Goal: Task Accomplishment & Management: Manage account settings

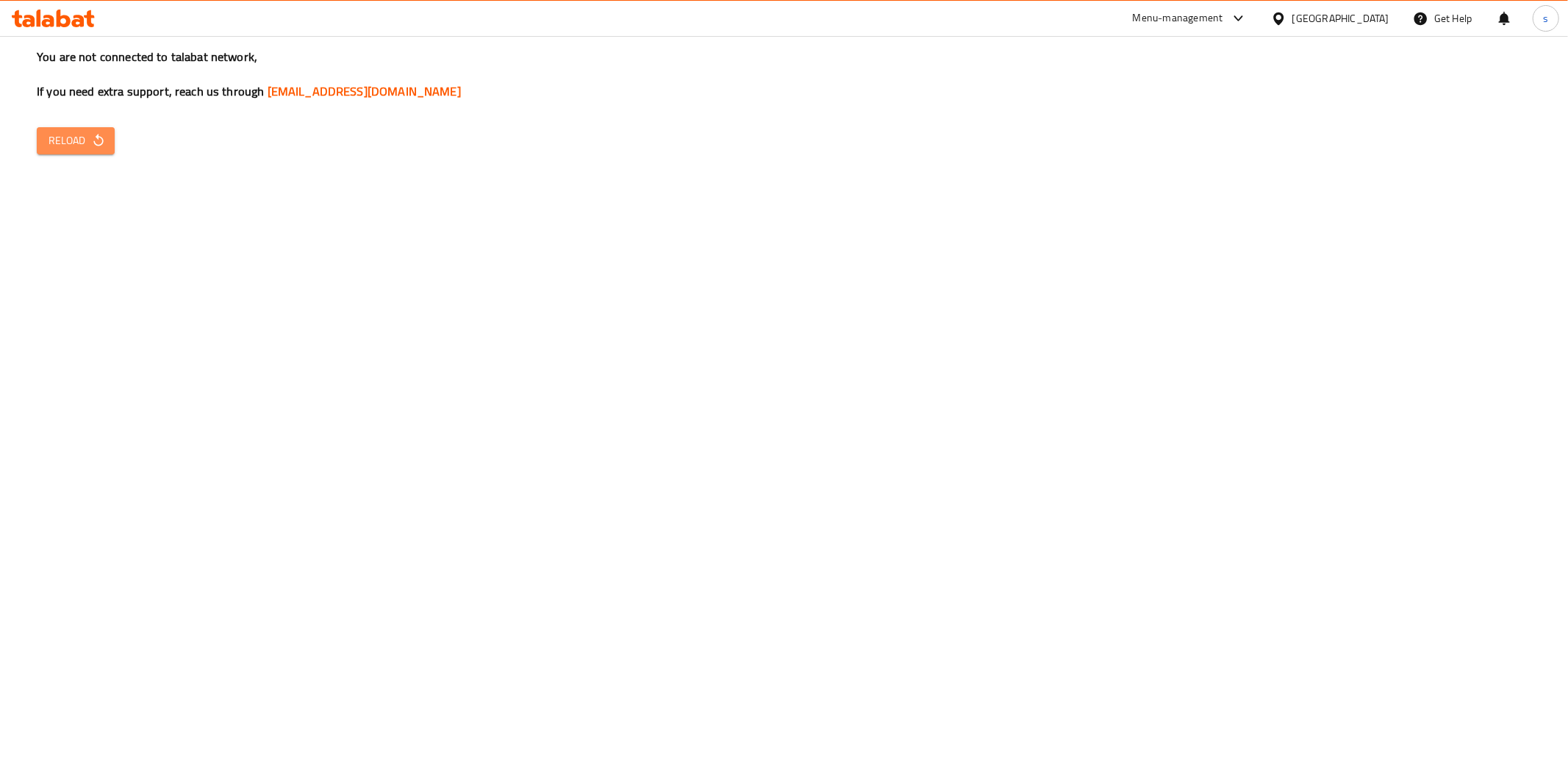
click at [74, 151] on button "Reload" at bounding box center [75, 141] width 78 height 28
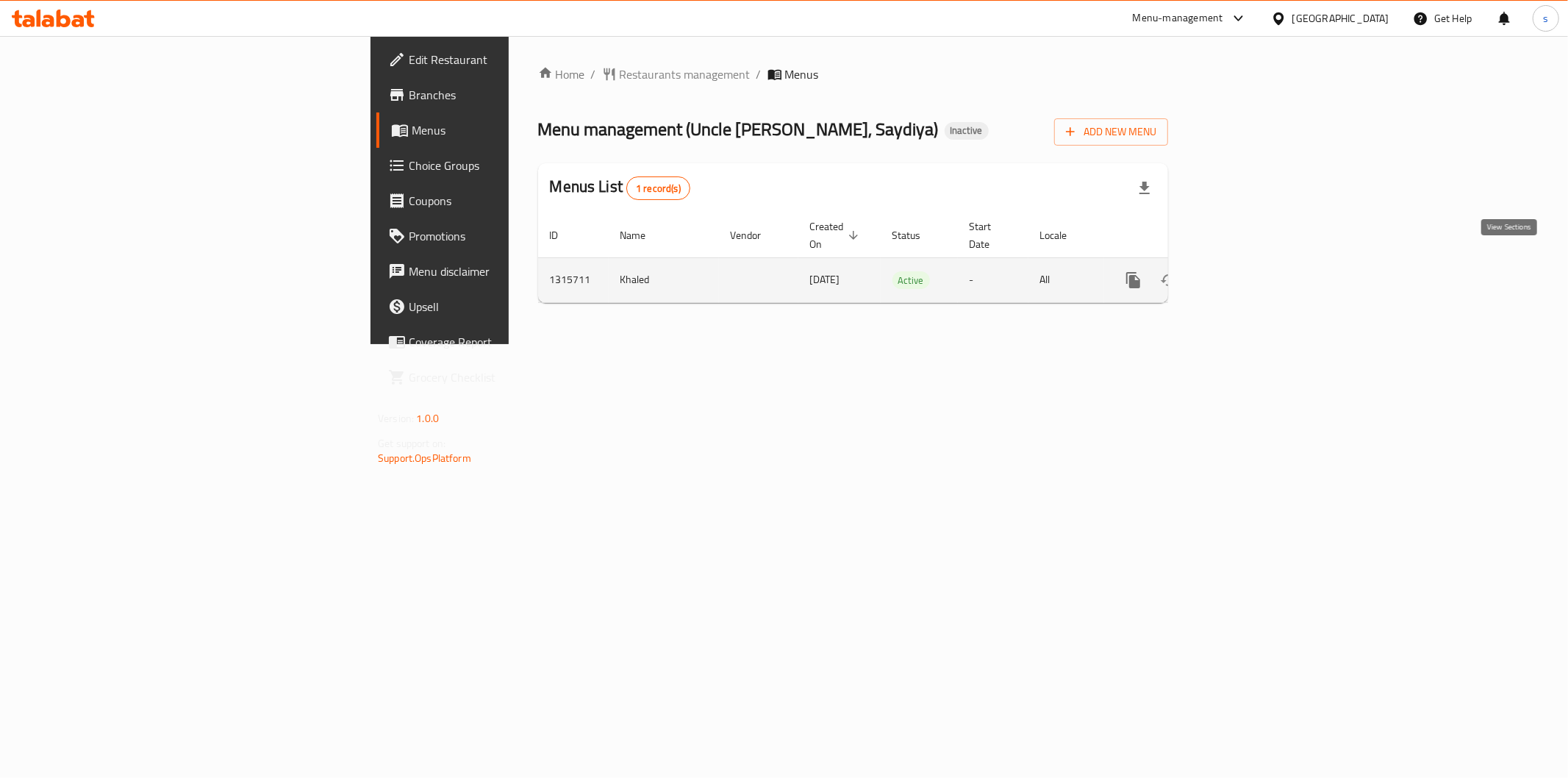
click at [1248, 271] on icon "enhanced table" at bounding box center [1239, 280] width 18 height 18
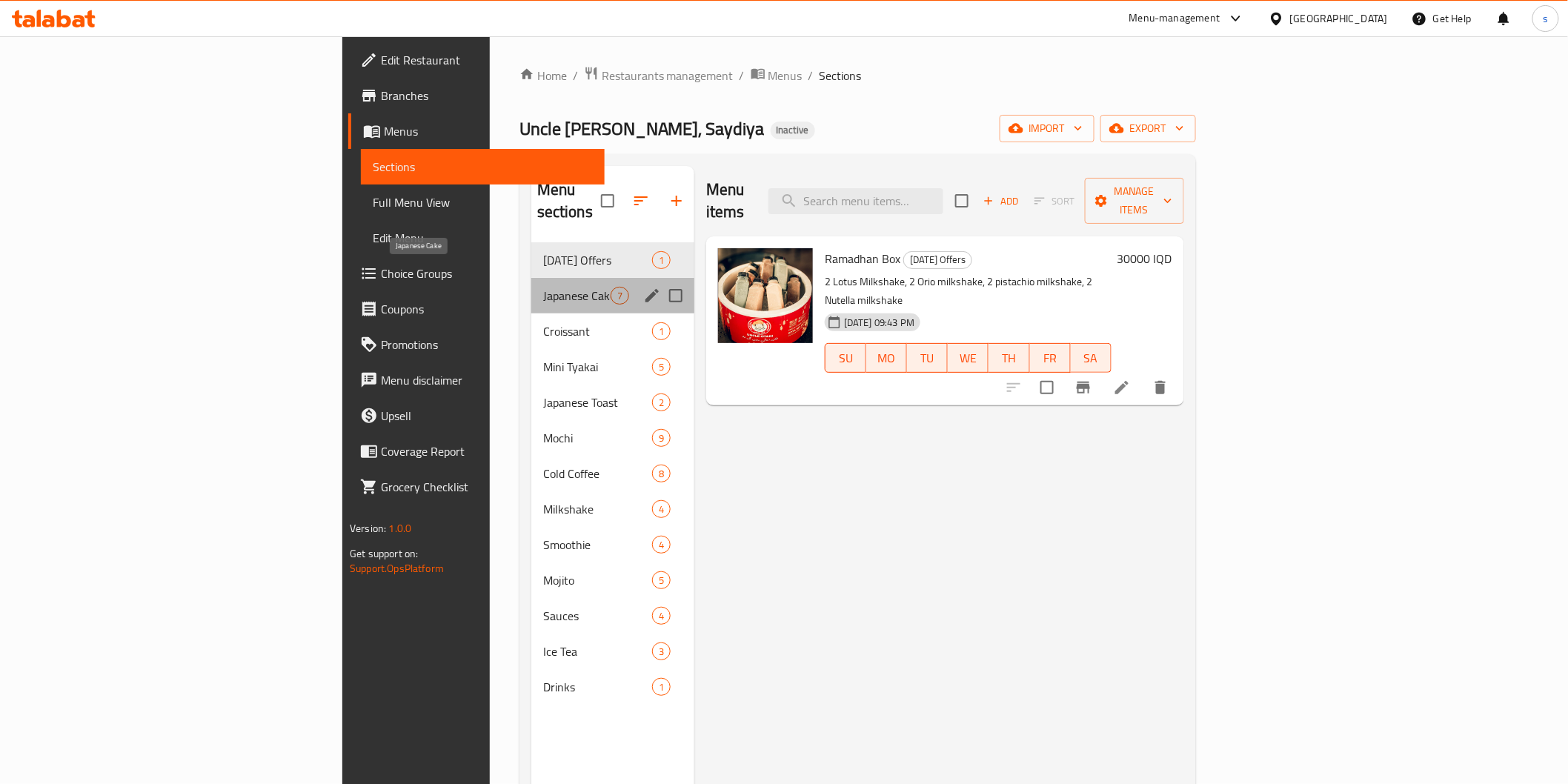
click at [543, 286] on span "Japanese Cake" at bounding box center [577, 295] width 67 height 18
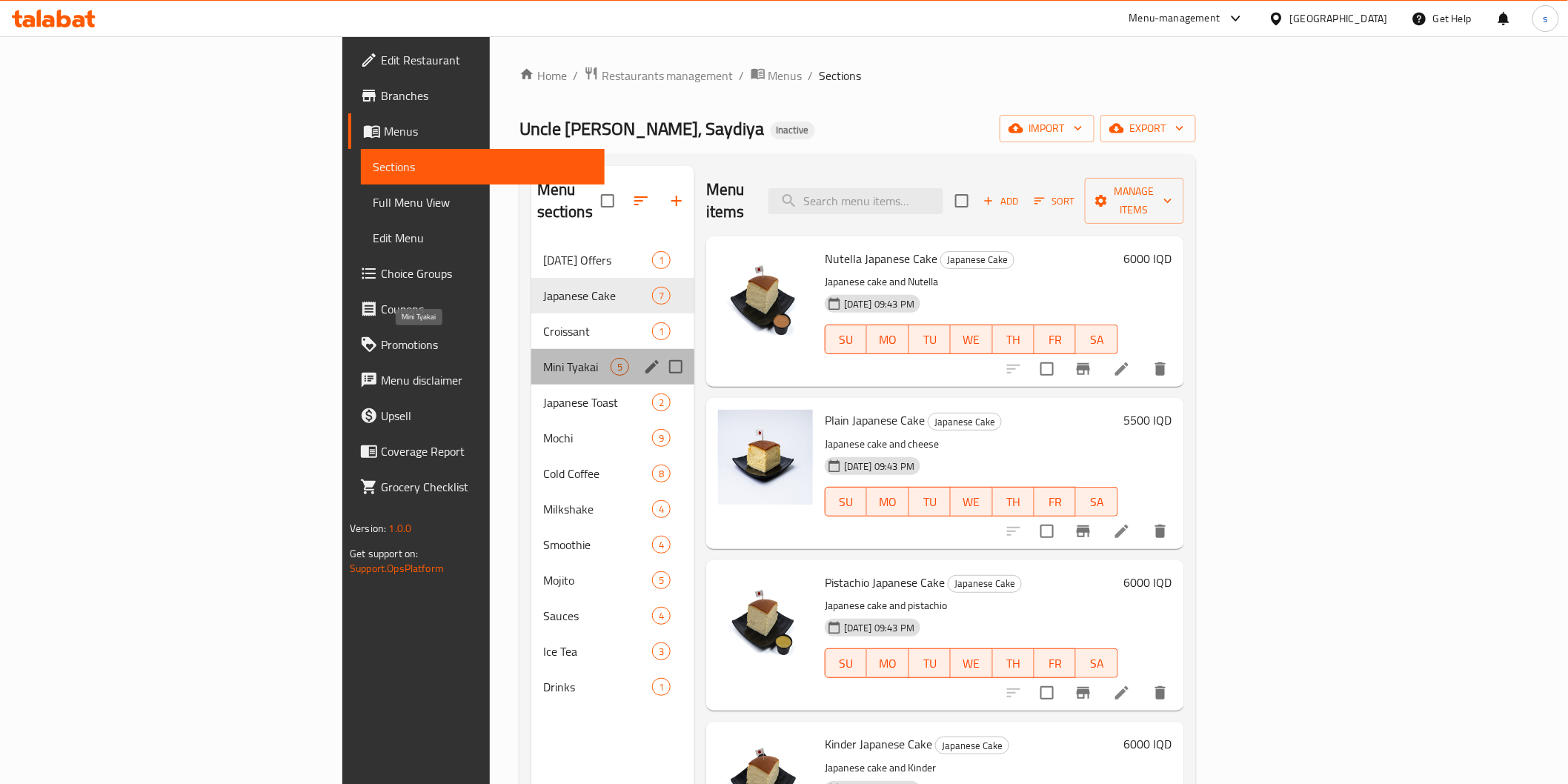
click at [543, 357] on span "Mini Tyakai" at bounding box center [577, 366] width 67 height 18
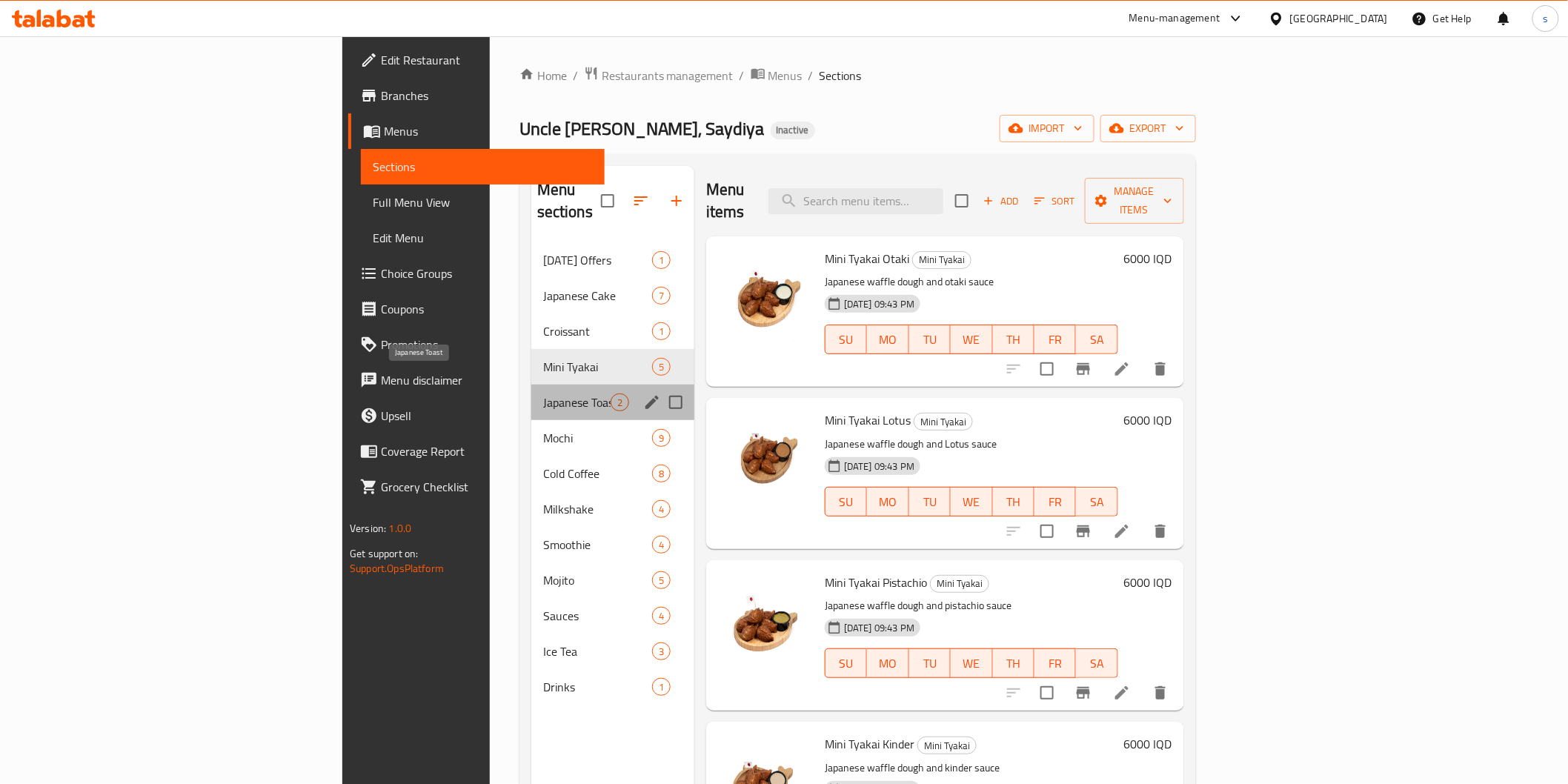
click at [543, 393] on span "Japanese Toast" at bounding box center [577, 402] width 67 height 18
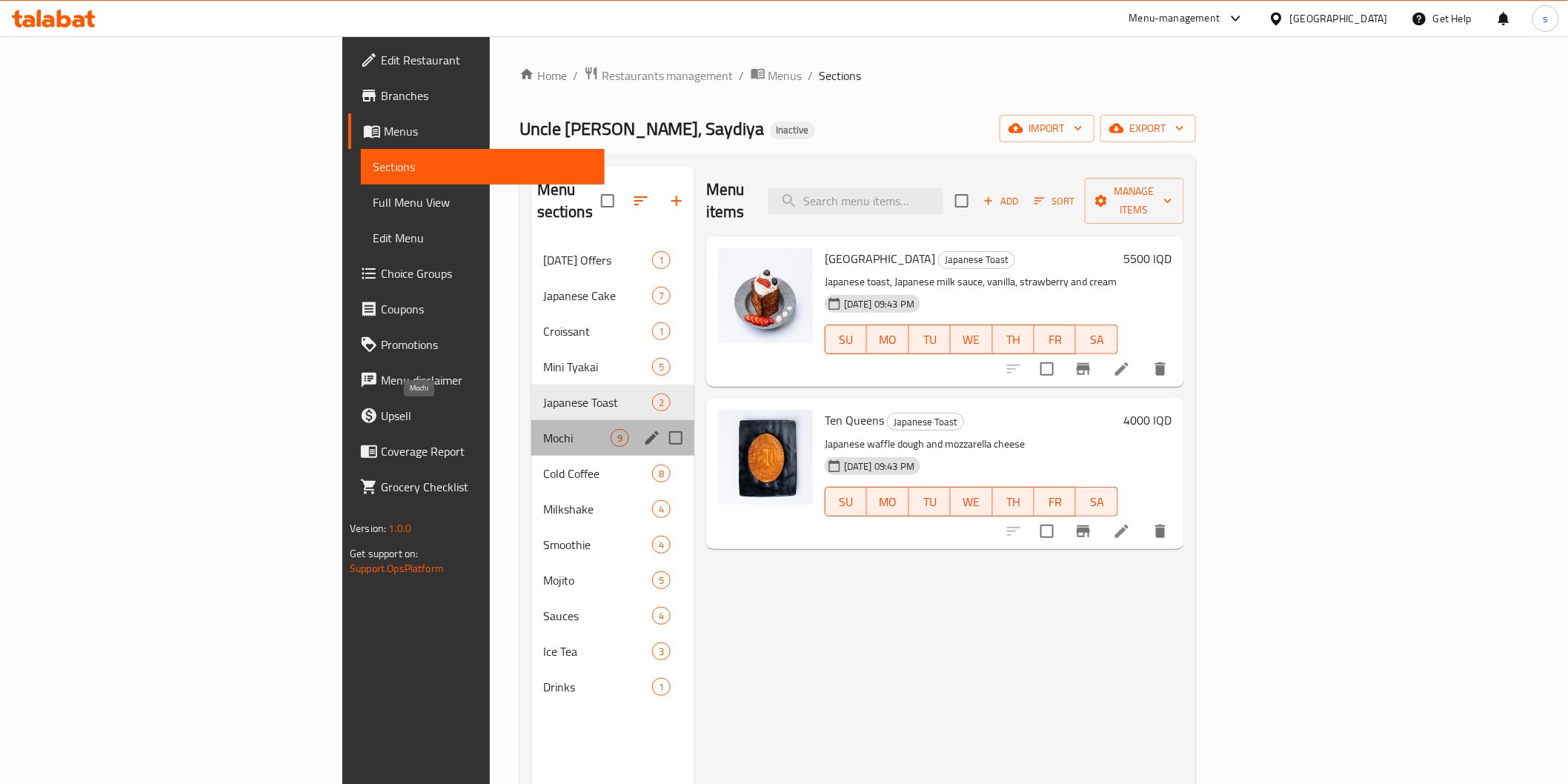
click at [543, 429] on span "Mochi" at bounding box center [577, 438] width 67 height 18
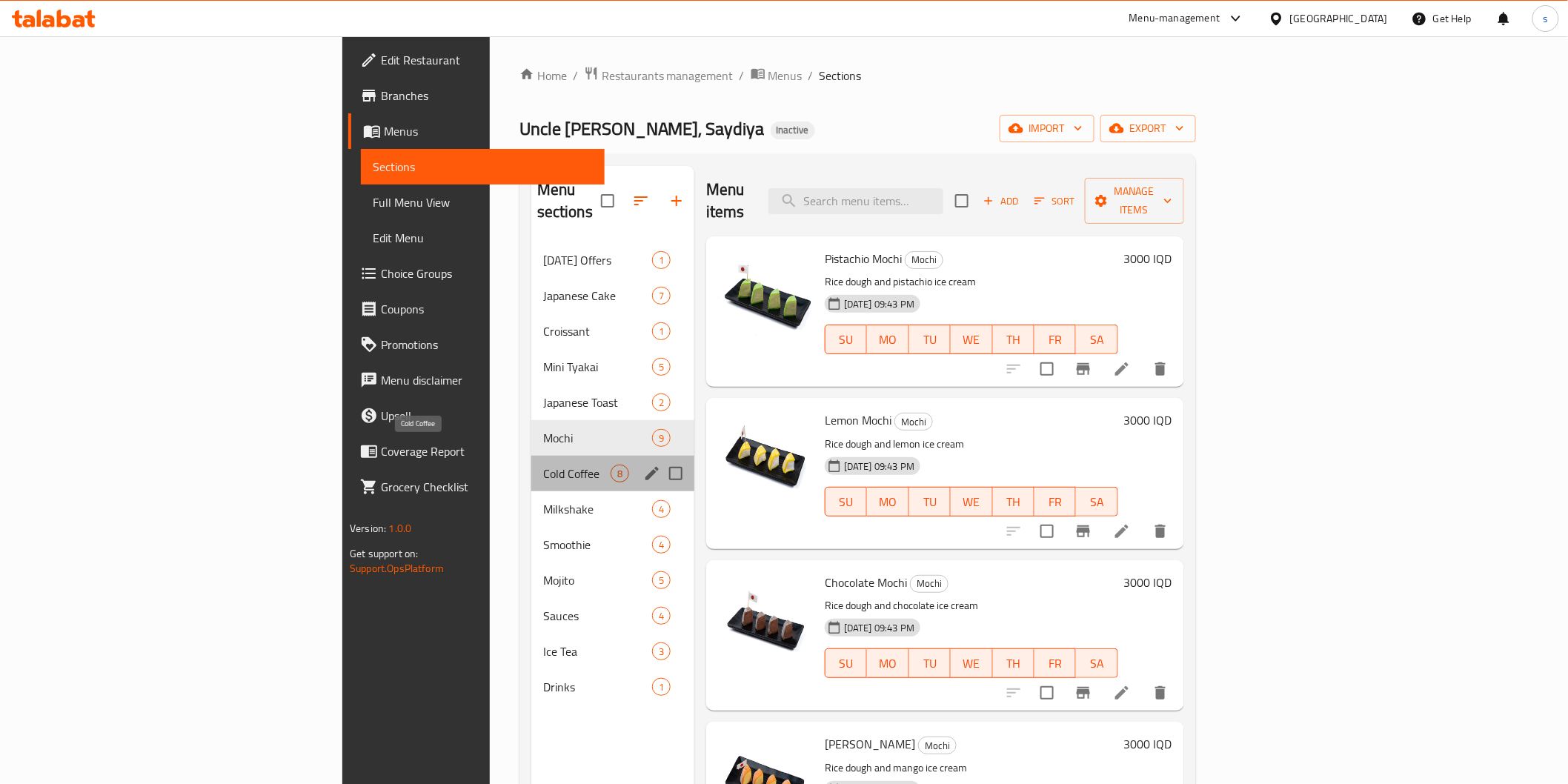
click at [543, 464] on span "Cold Coffee" at bounding box center [577, 473] width 67 height 18
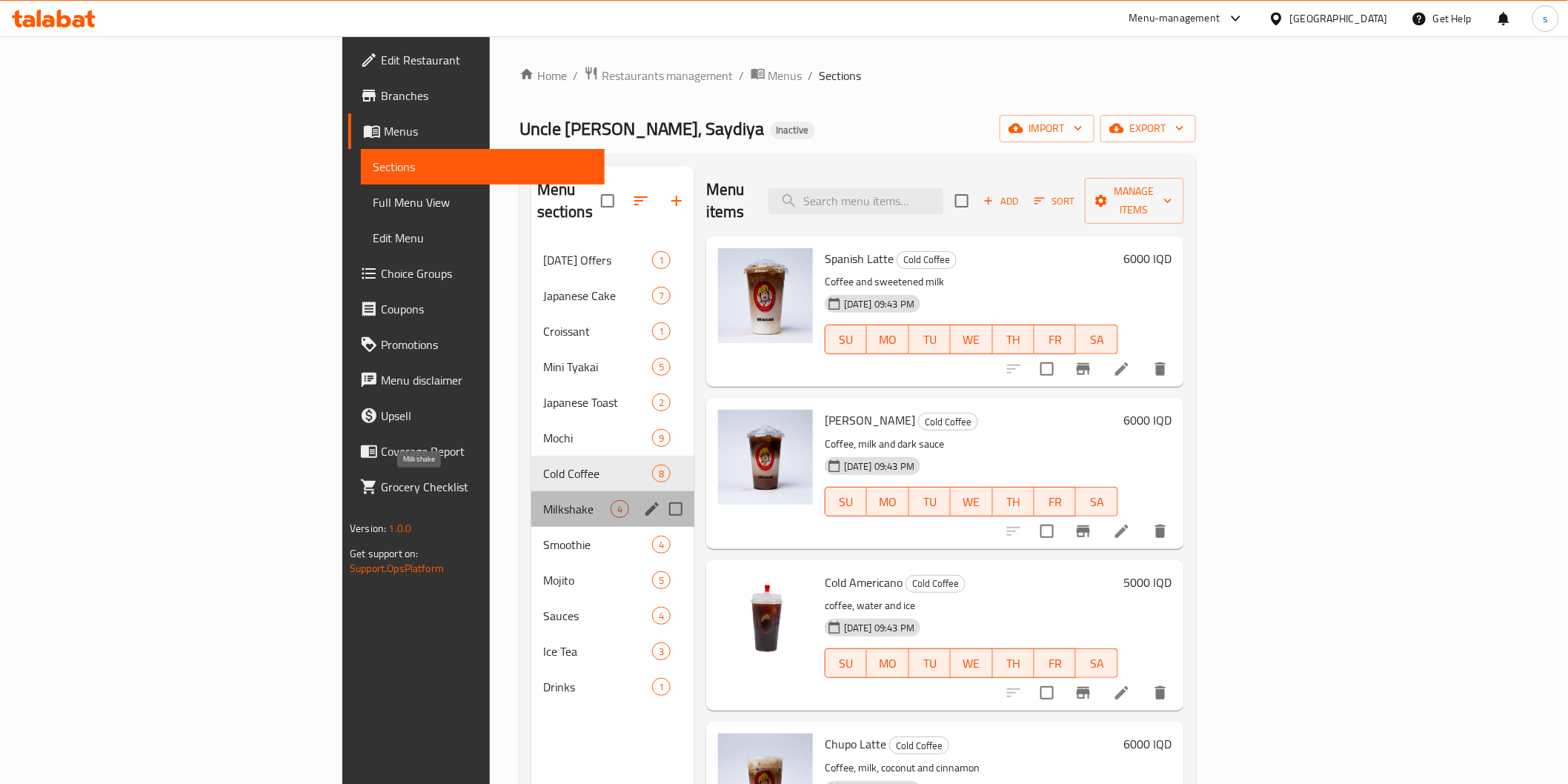
click at [543, 500] on span "Milkshake" at bounding box center [577, 509] width 67 height 18
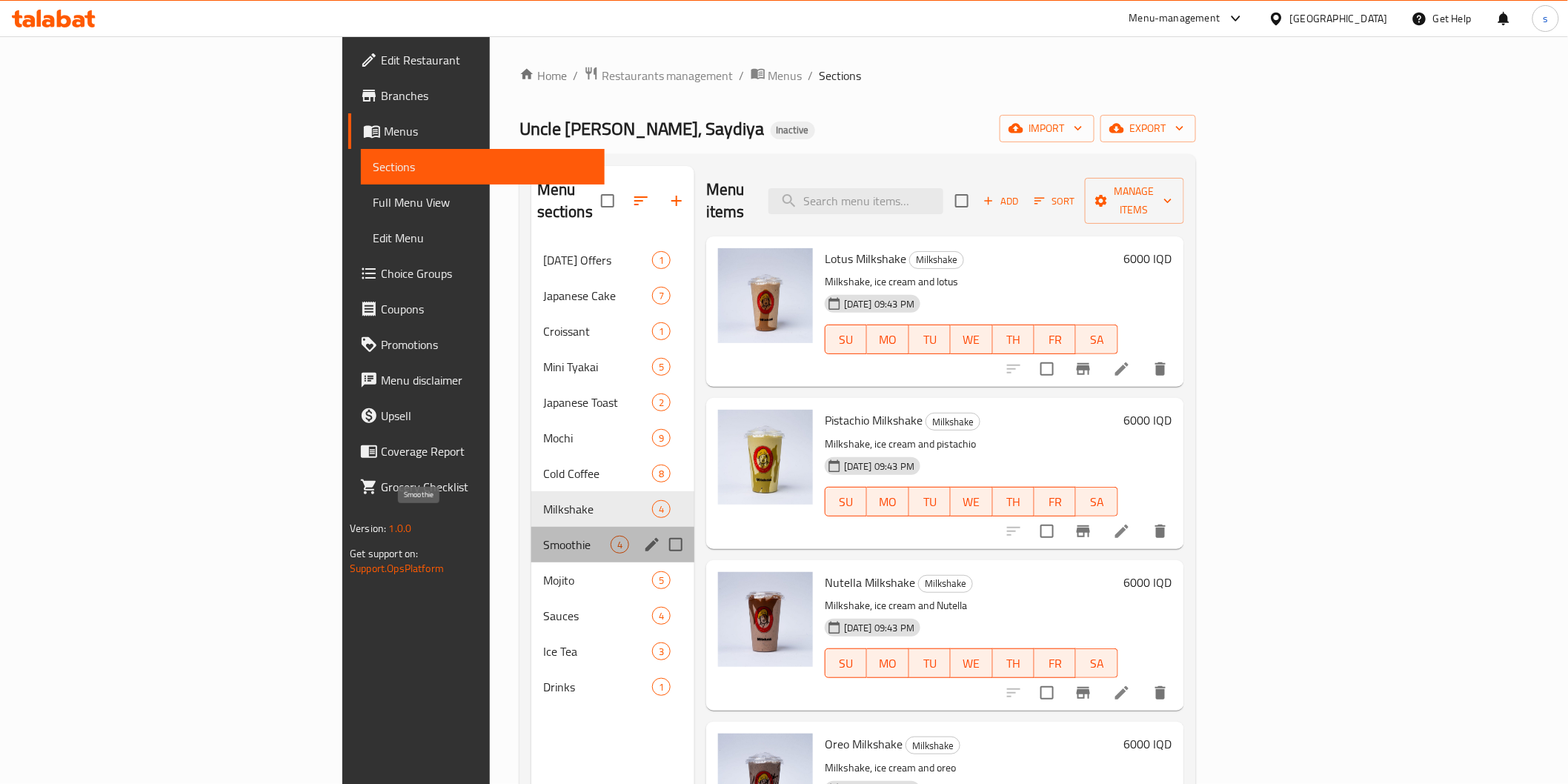
click at [543, 535] on span "Smoothie" at bounding box center [577, 544] width 67 height 18
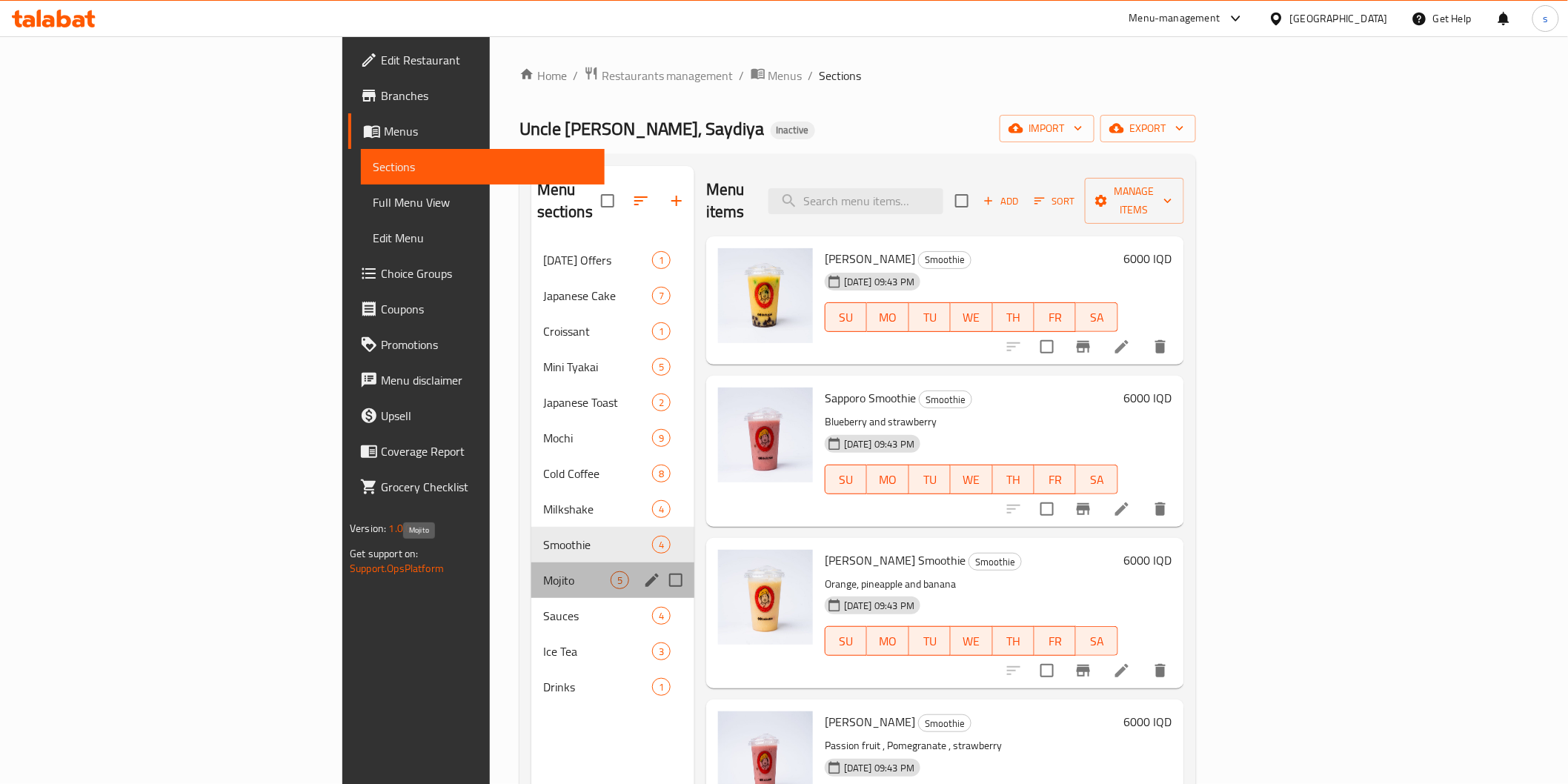
click at [543, 571] on span "Mojito" at bounding box center [577, 580] width 67 height 18
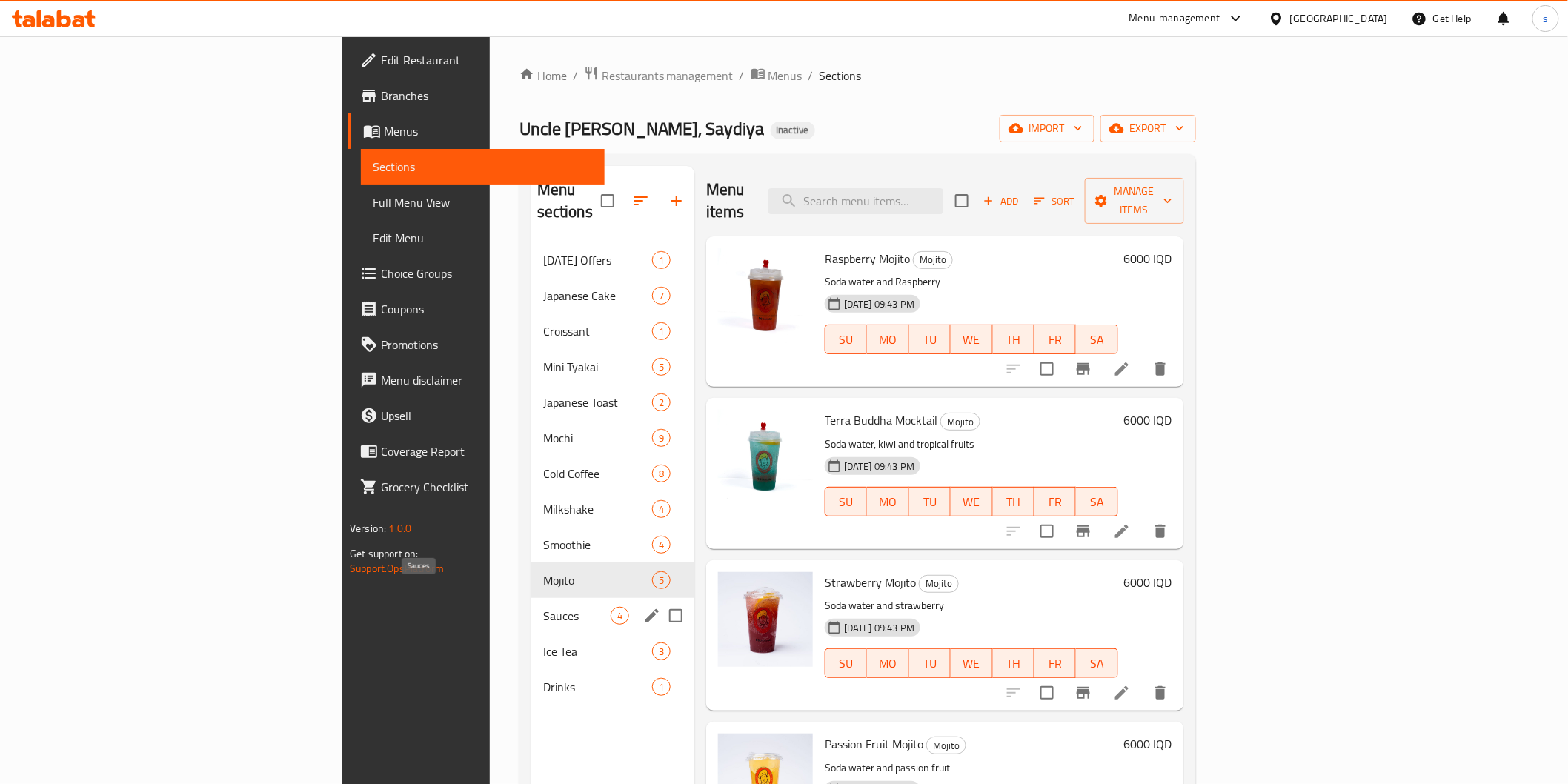
click at [543, 607] on span "Sauces" at bounding box center [577, 616] width 67 height 18
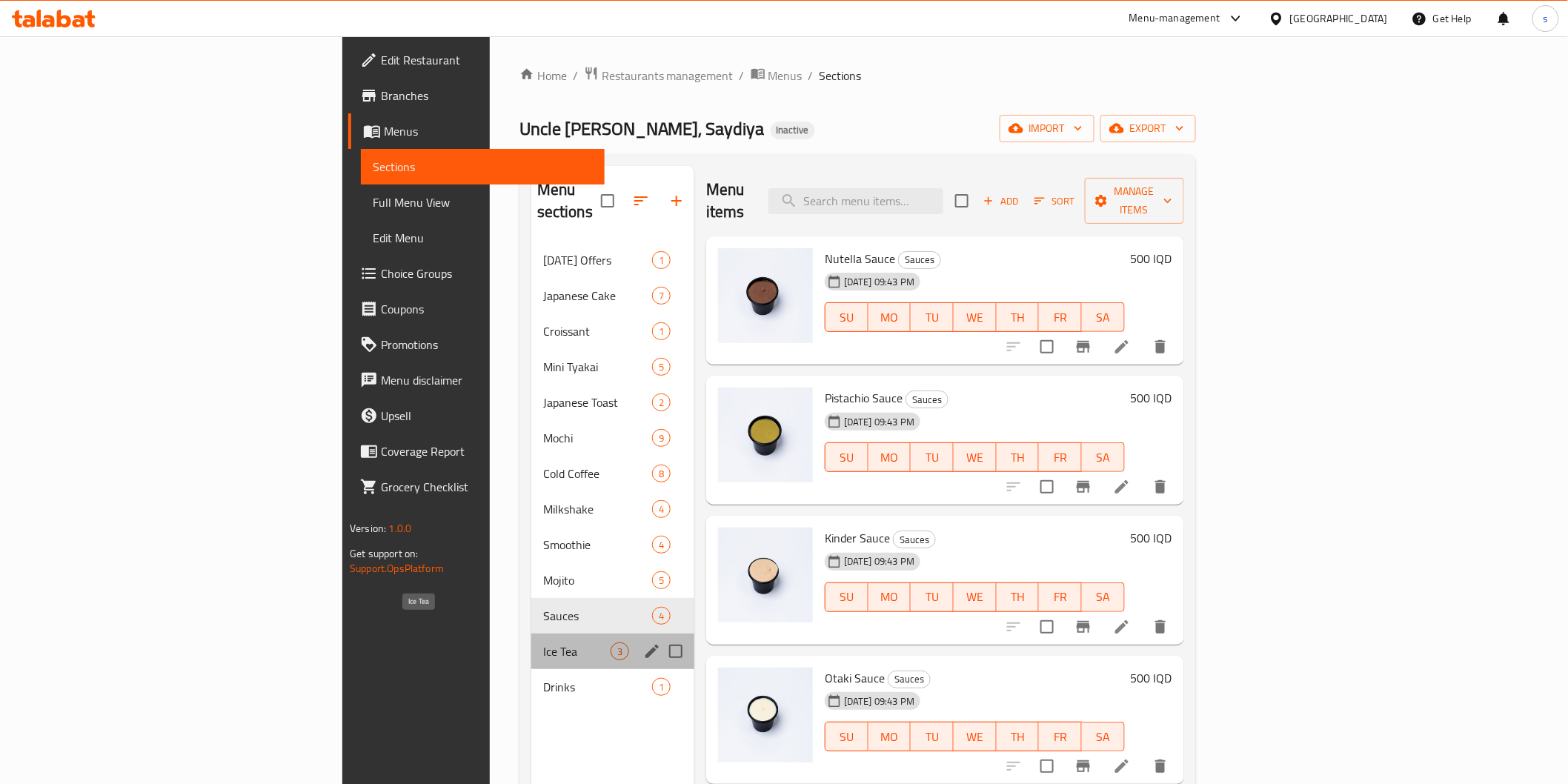
click at [543, 642] on span "Ice Tea" at bounding box center [577, 651] width 67 height 18
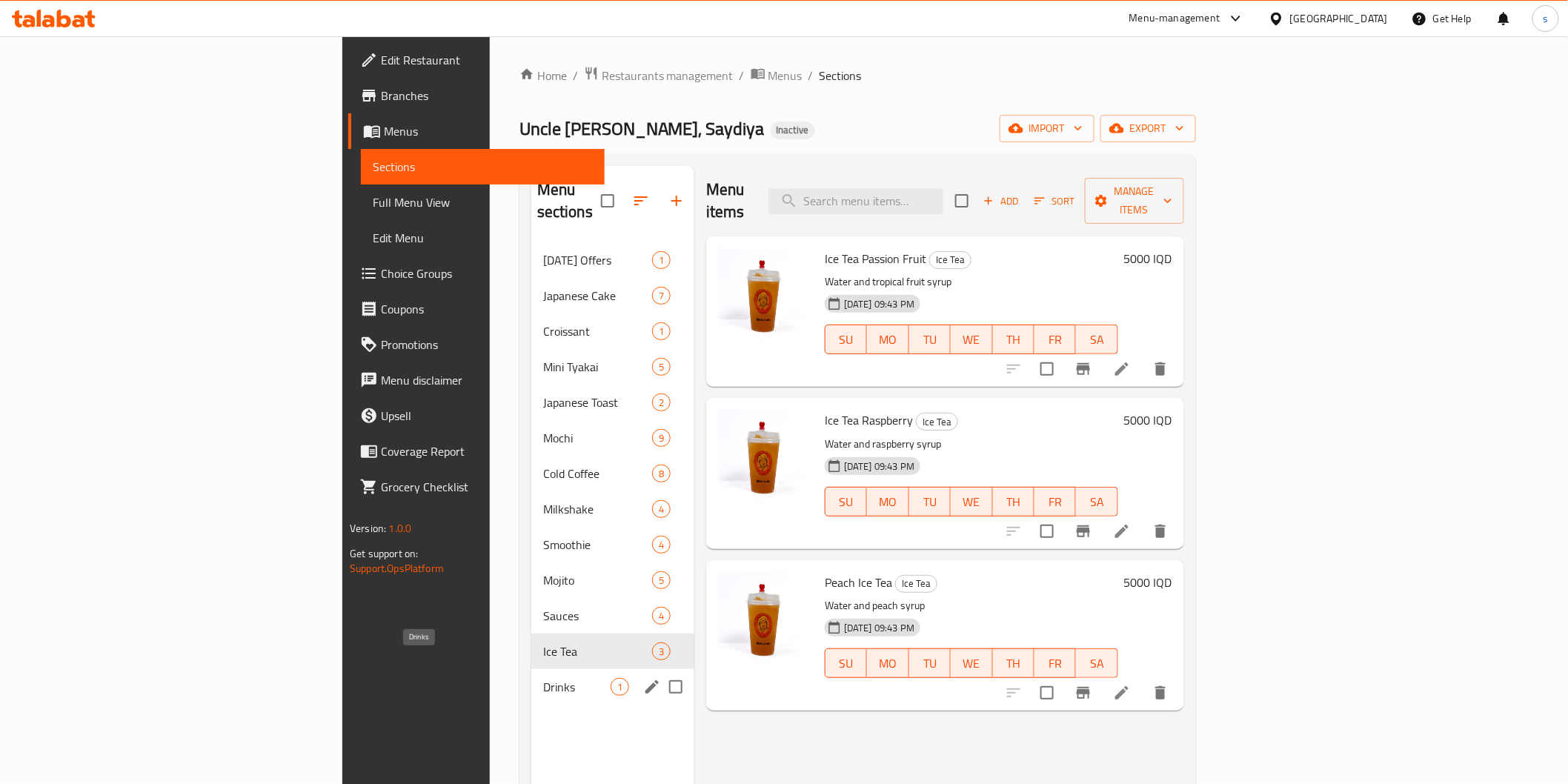
click at [543, 678] on span "Drinks" at bounding box center [577, 687] width 67 height 18
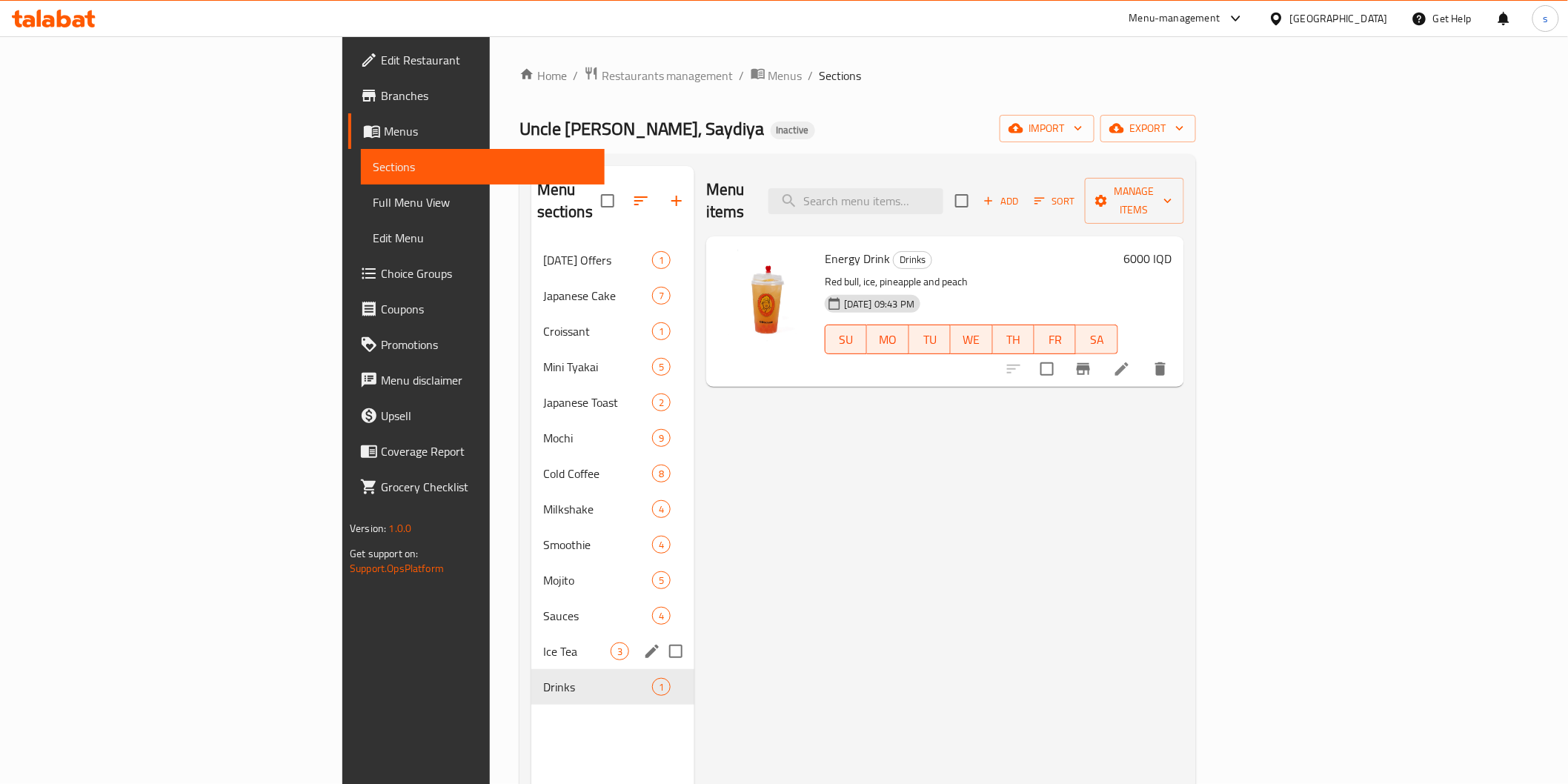
click at [532, 633] on div "Ice Tea 3" at bounding box center [613, 651] width 163 height 36
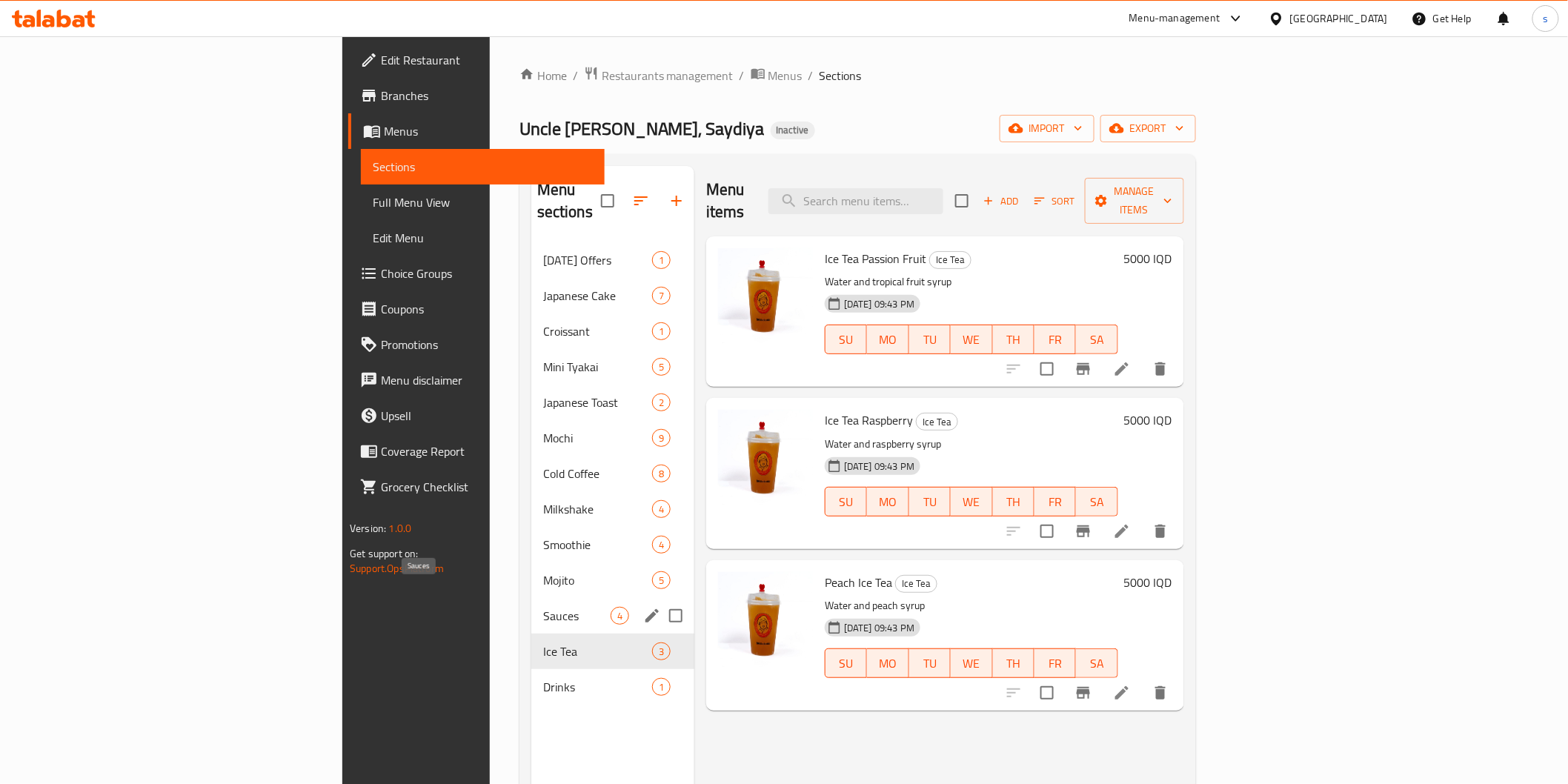
click at [543, 607] on span "Sauces" at bounding box center [577, 616] width 67 height 18
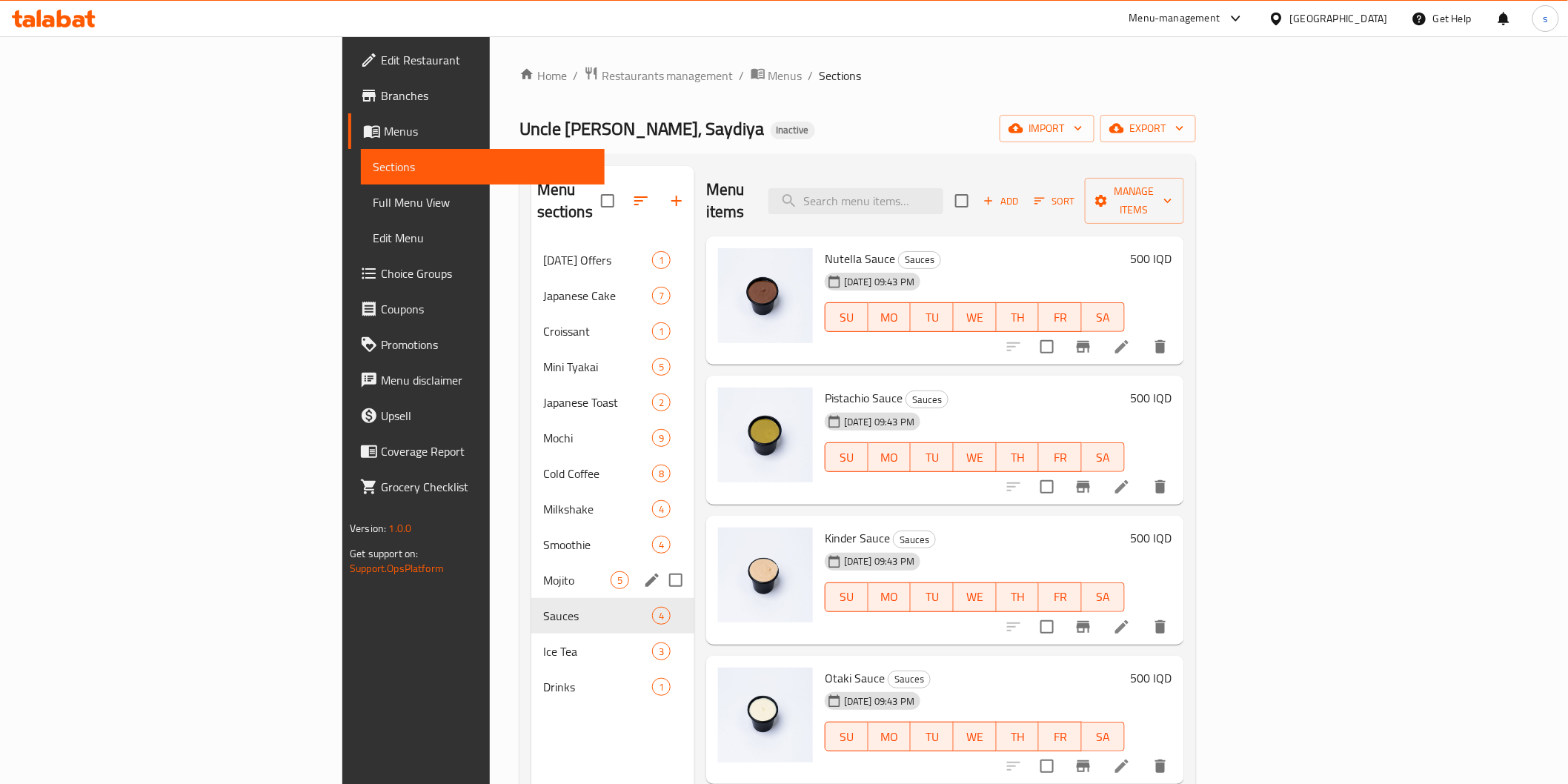
click at [532, 568] on div "Mojito 5" at bounding box center [613, 580] width 163 height 36
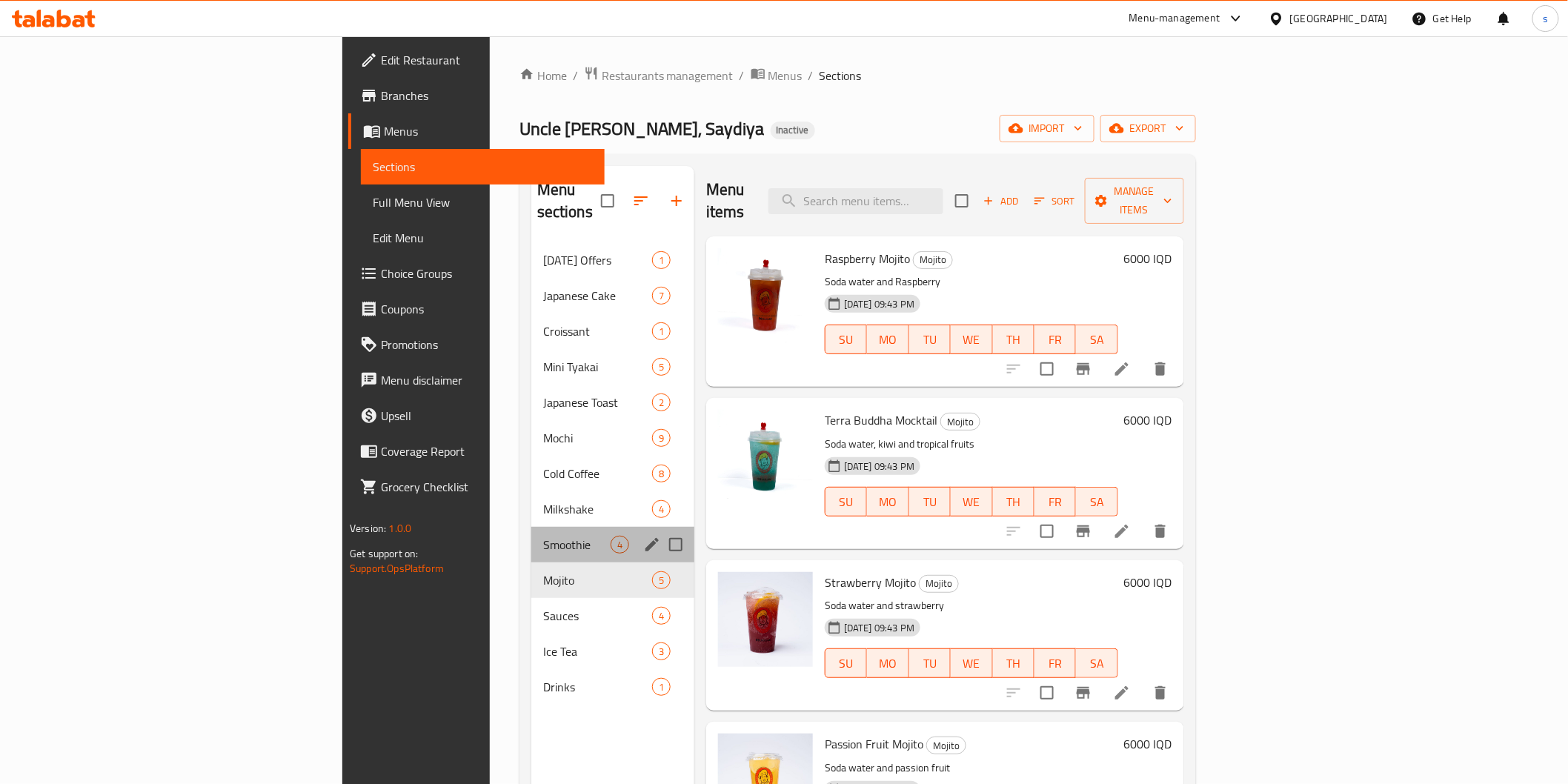
click at [532, 532] on div "Smoothie 4" at bounding box center [613, 545] width 163 height 36
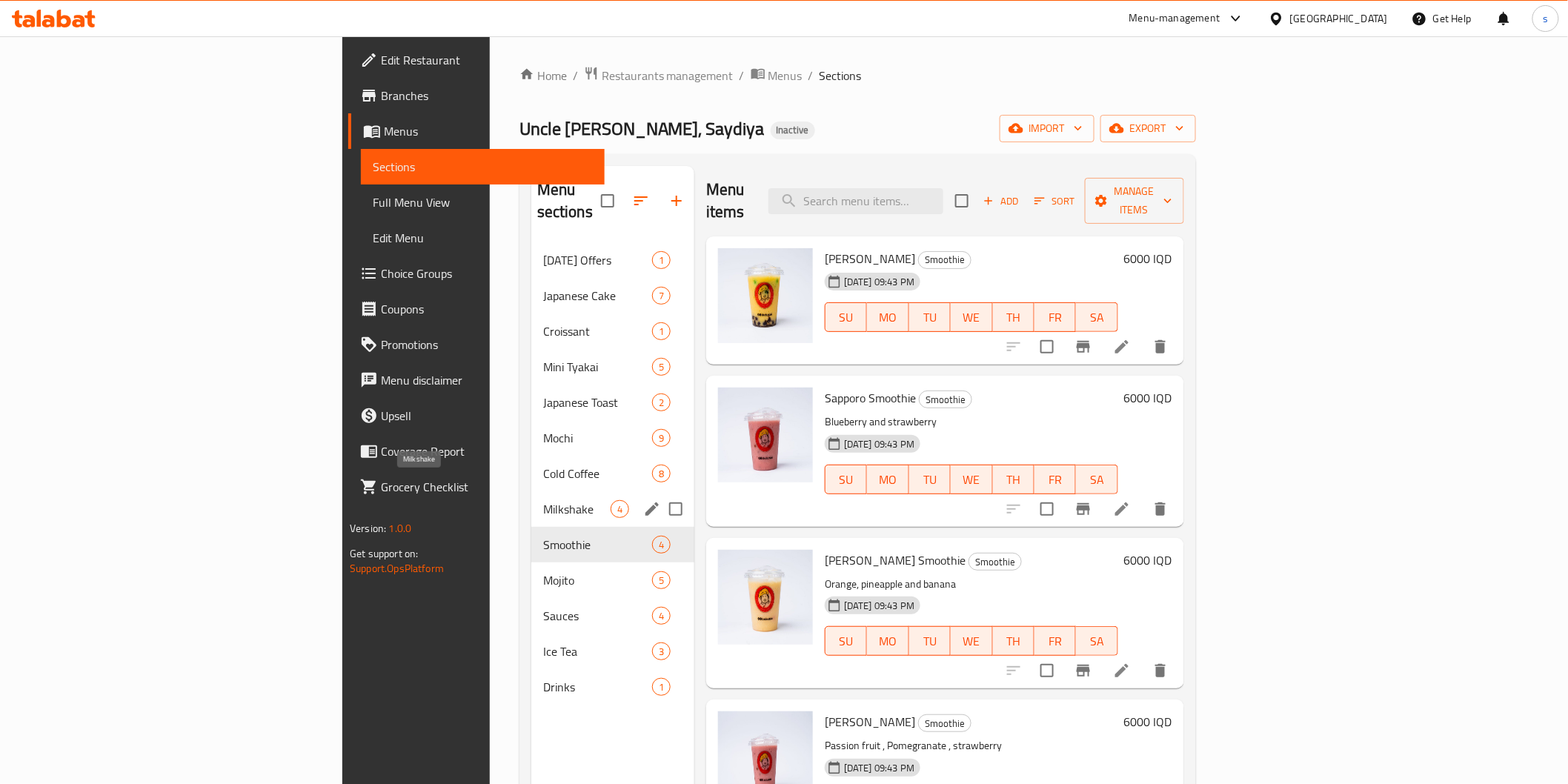
click at [543, 500] on span "Milkshake" at bounding box center [577, 509] width 67 height 18
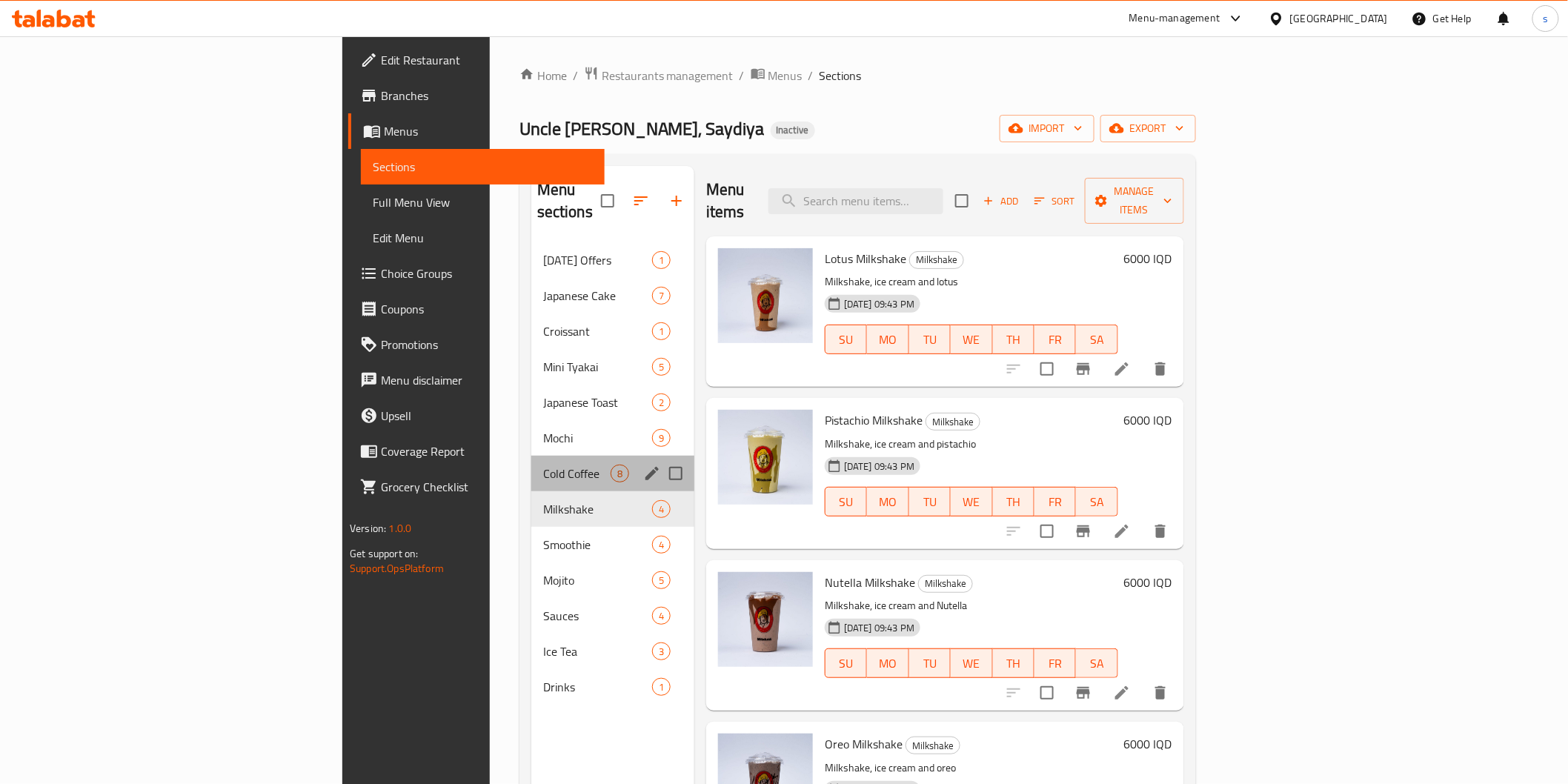
click at [532, 462] on div "Cold Coffee 8" at bounding box center [613, 473] width 163 height 36
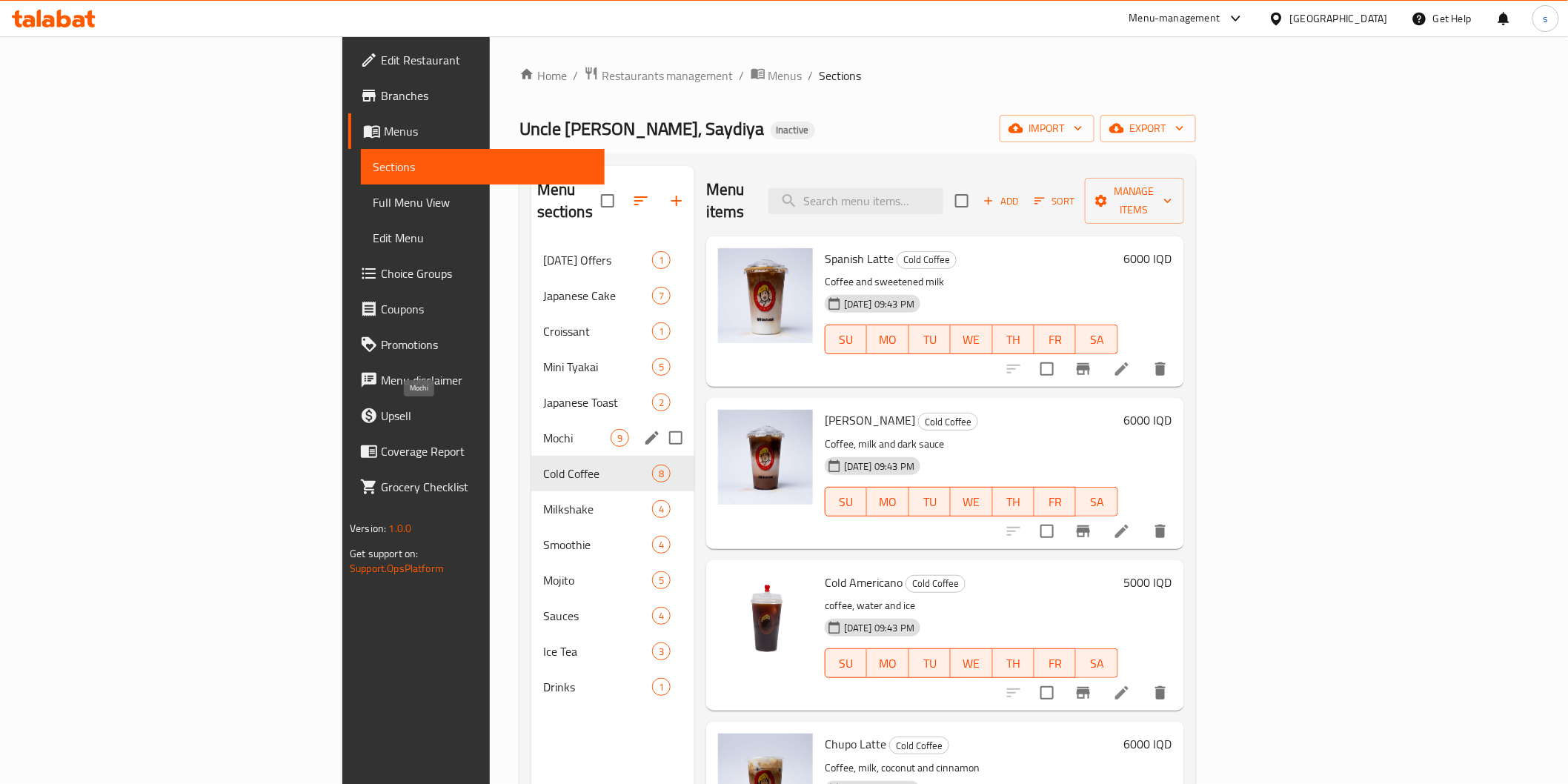
click at [543, 429] on span "Mochi" at bounding box center [577, 438] width 67 height 18
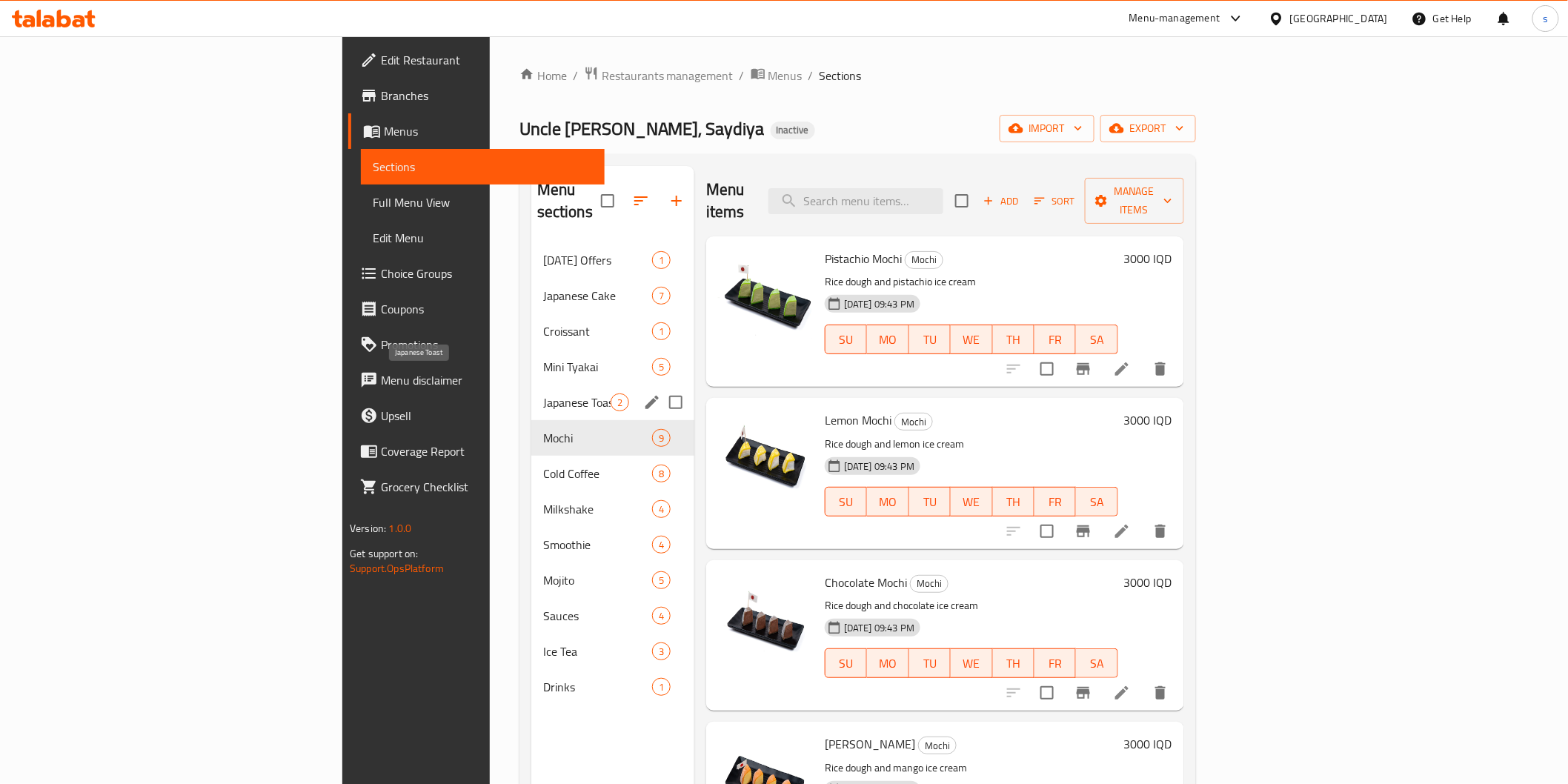
click at [543, 393] on span "Japanese Toast" at bounding box center [577, 402] width 67 height 18
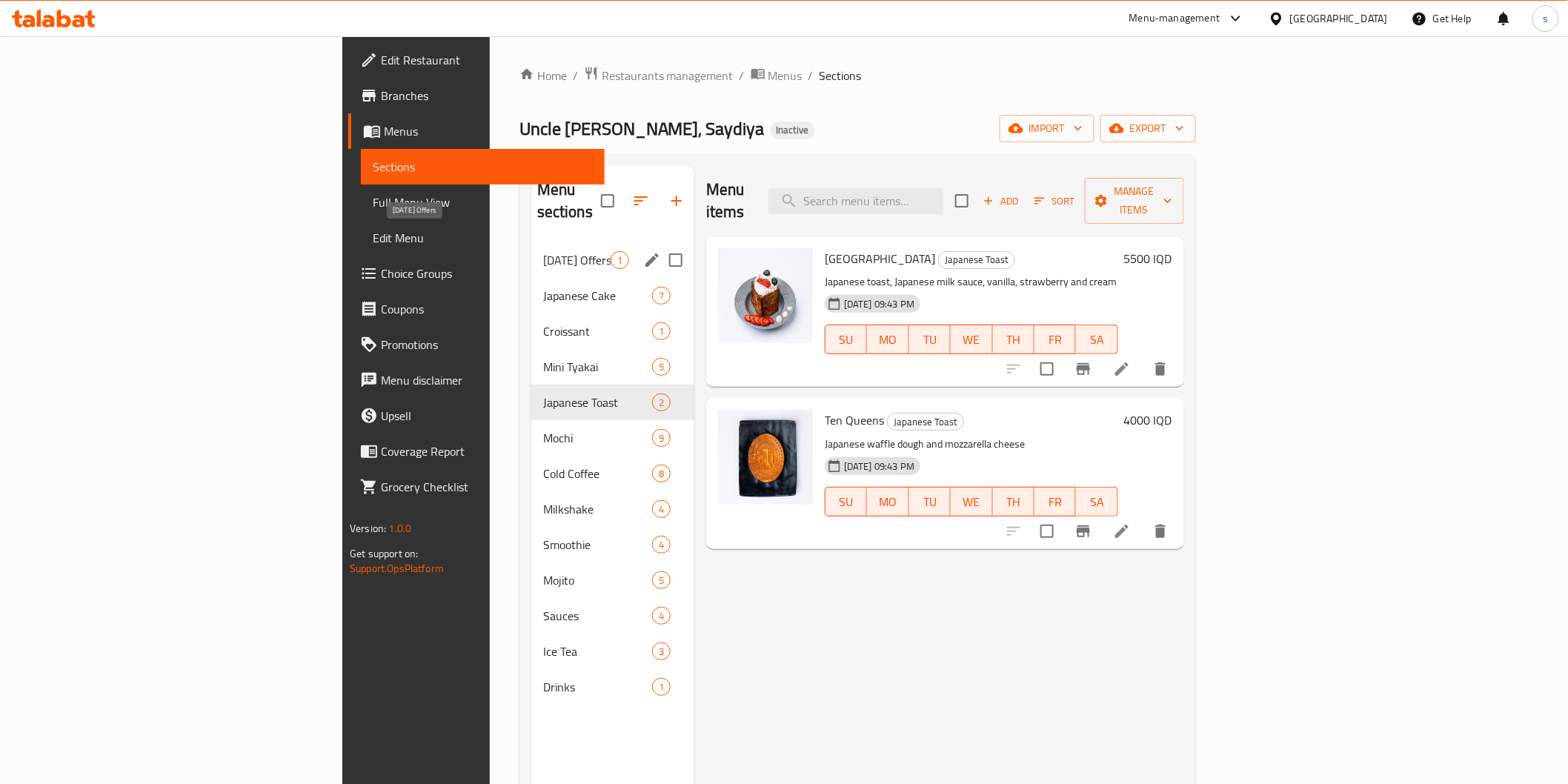
click at [543, 251] on span "Ramadan Offers" at bounding box center [577, 260] width 67 height 18
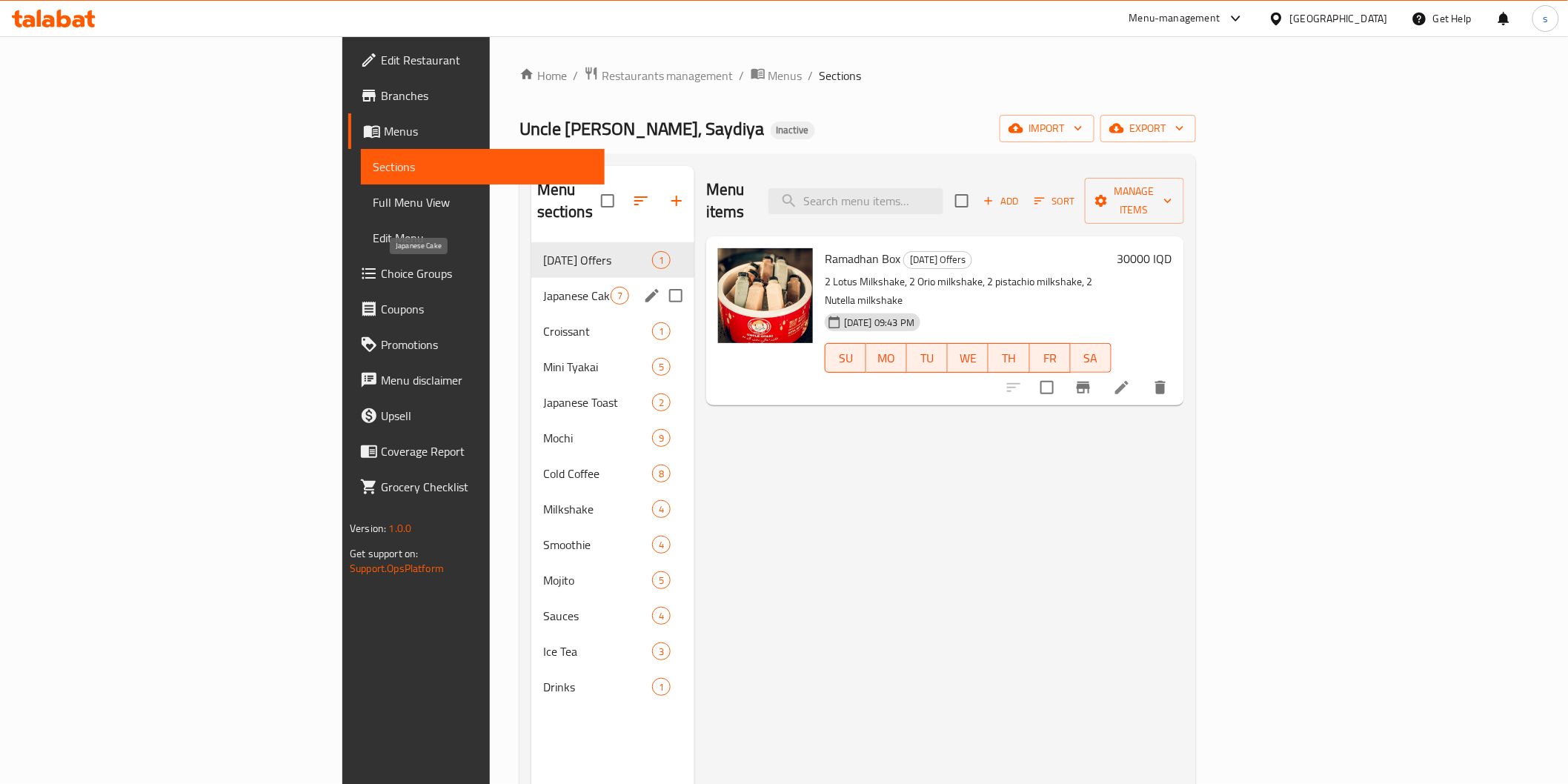
click at [543, 286] on span "Japanese Cake" at bounding box center [577, 295] width 67 height 18
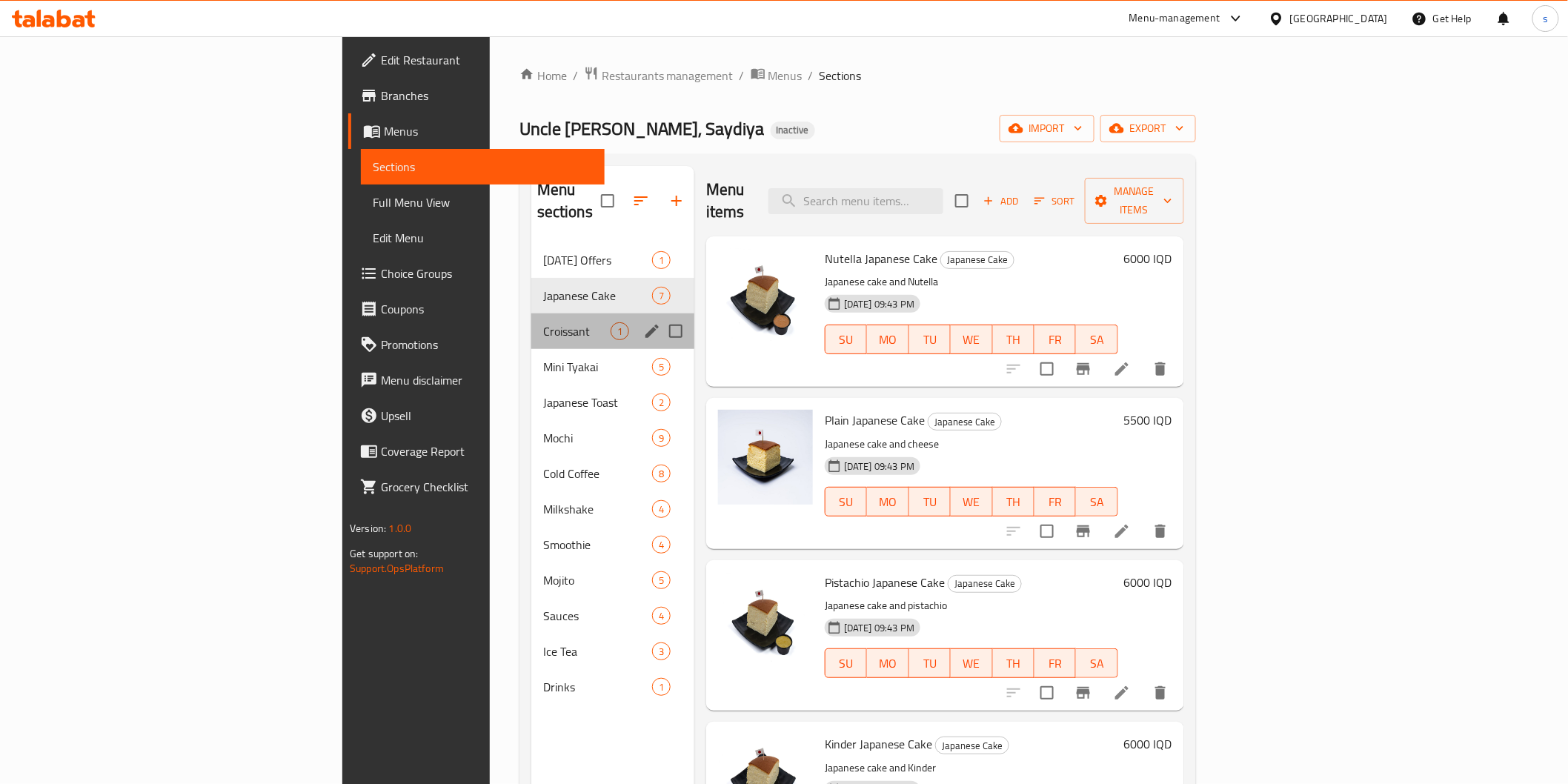
click at [532, 313] on div "Croissant 1" at bounding box center [613, 331] width 163 height 36
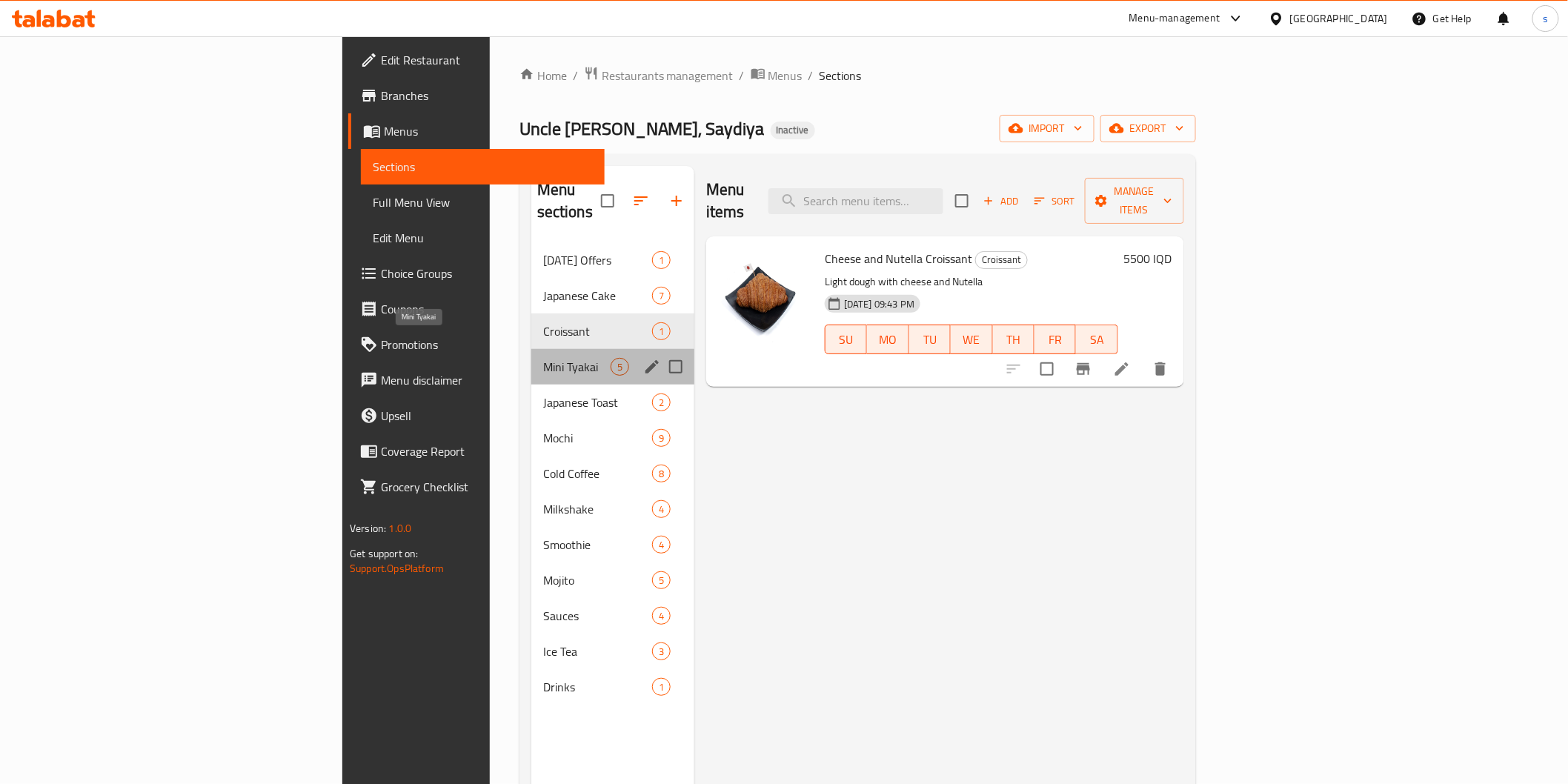
click at [543, 357] on span "Mini Tyakai" at bounding box center [577, 366] width 67 height 18
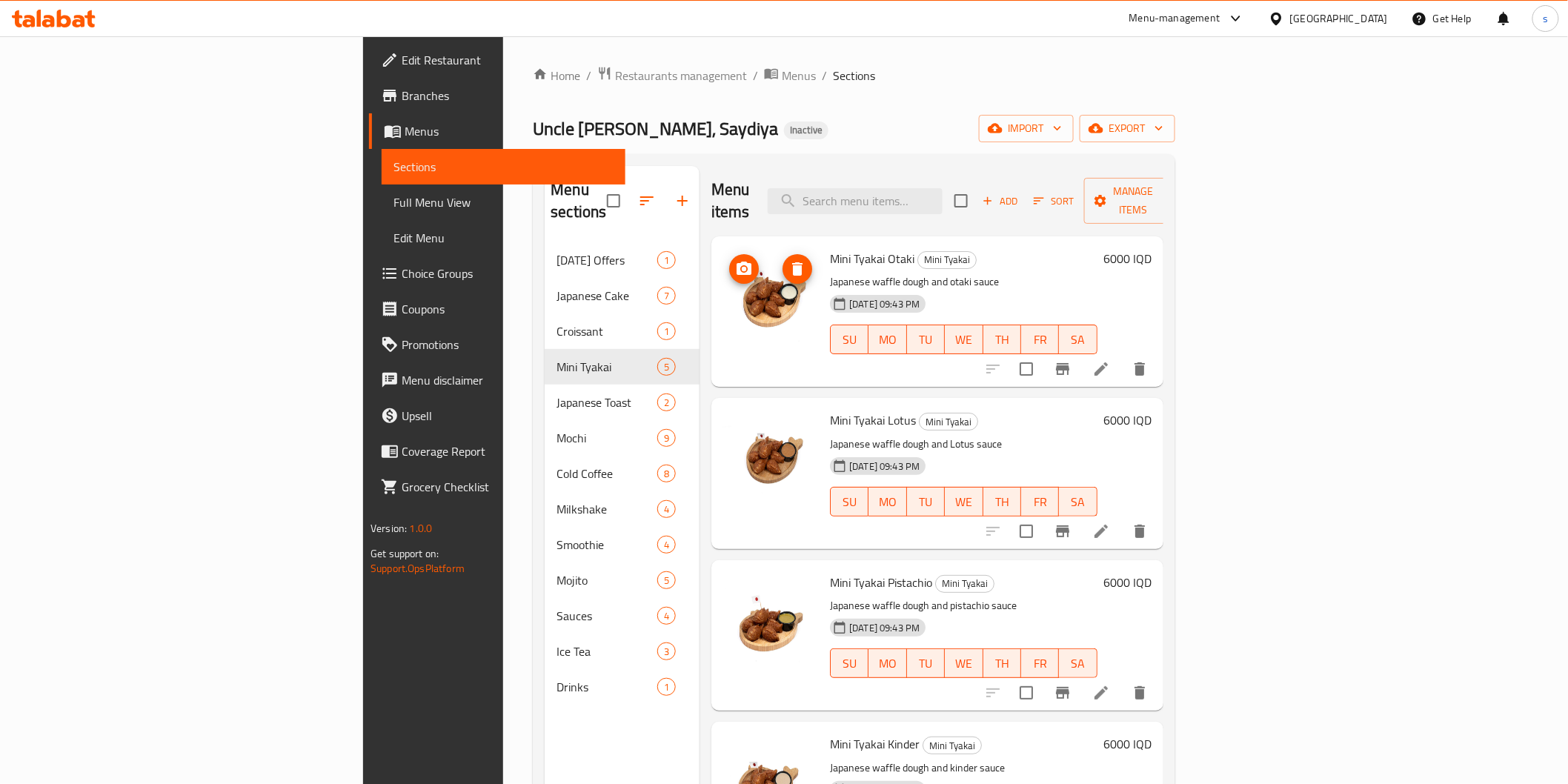
click at [723, 279] on img at bounding box center [771, 295] width 95 height 95
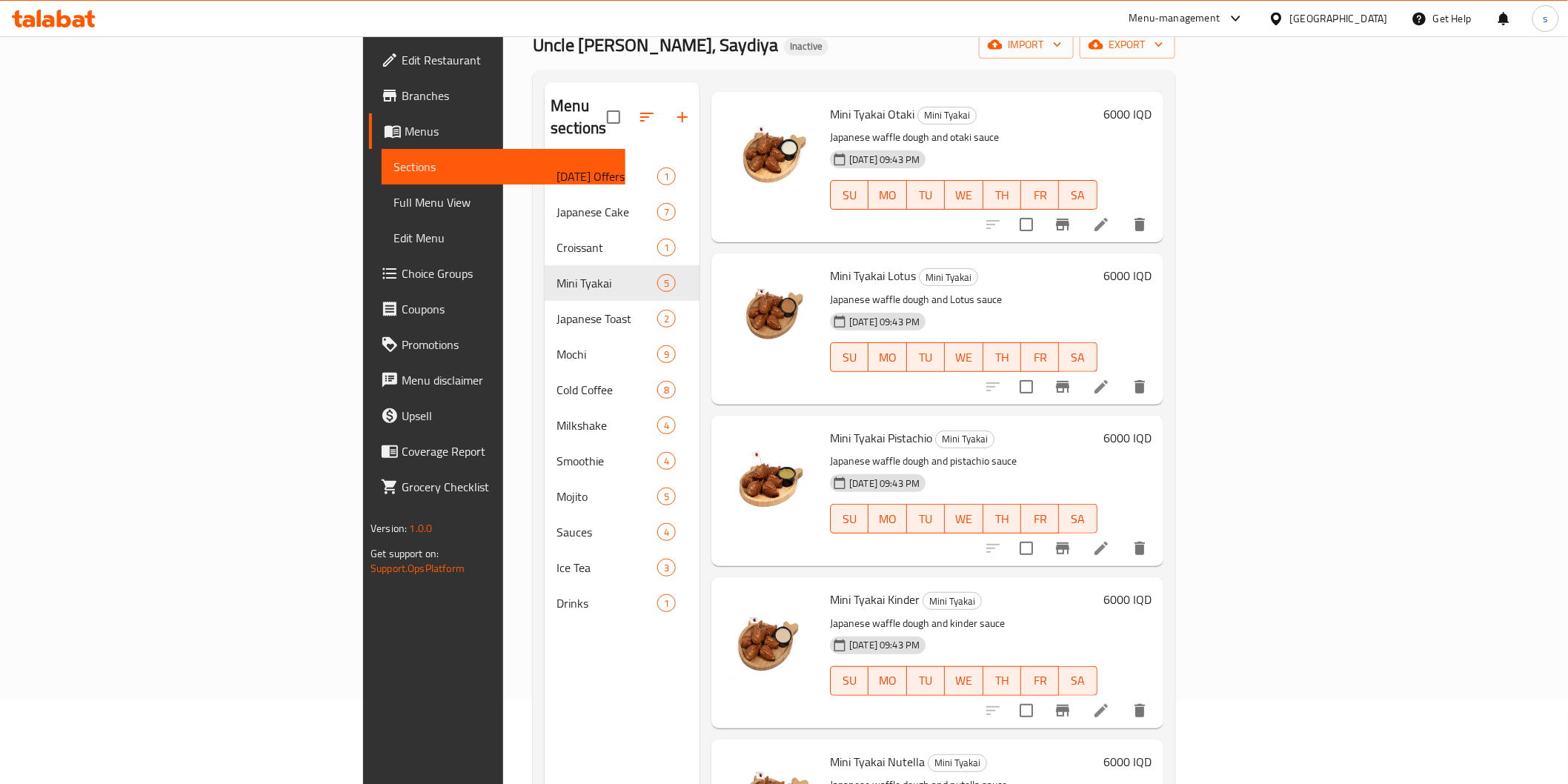
scroll to position [164, 0]
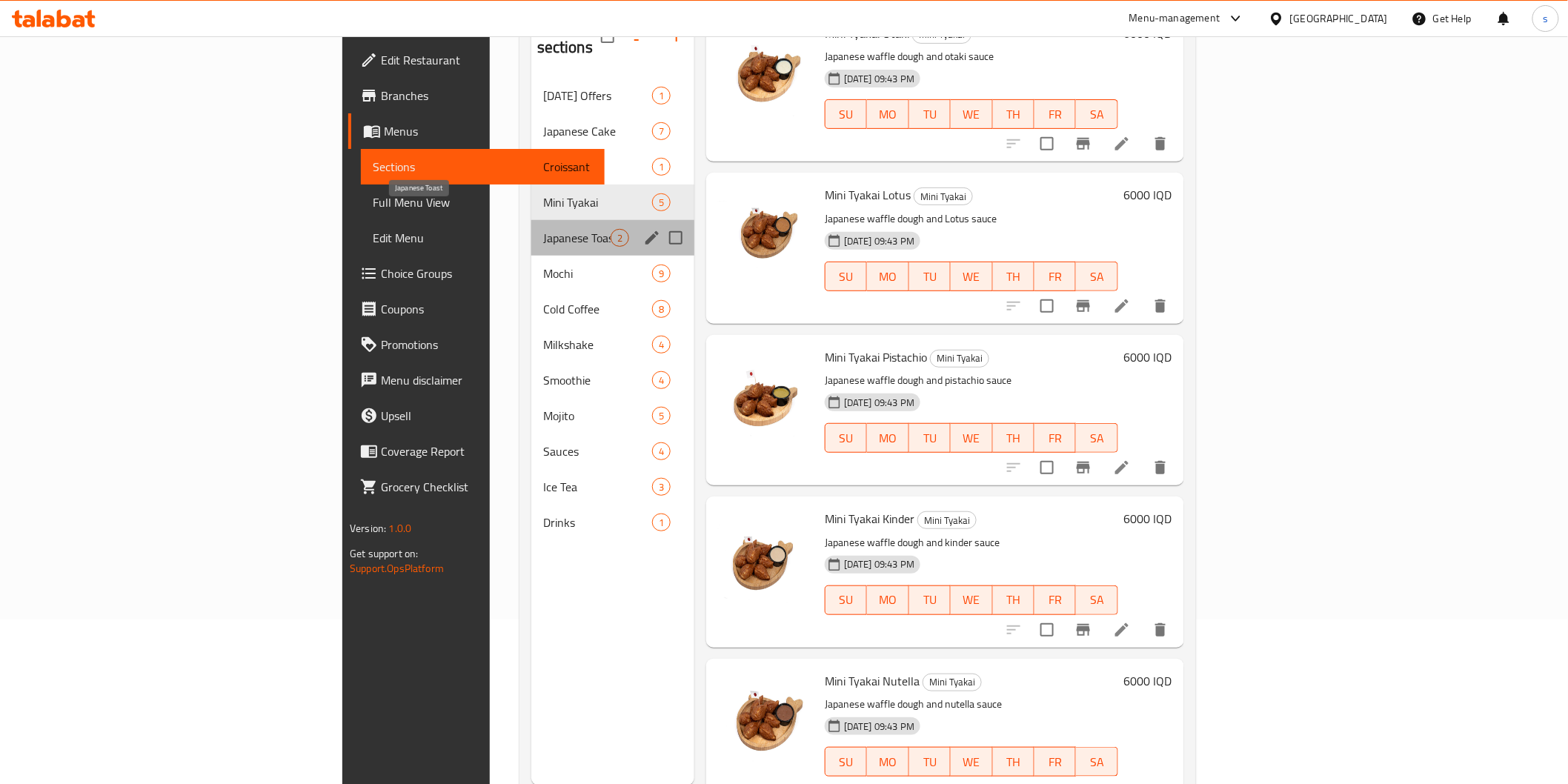
click at [543, 229] on span "Japanese Toast" at bounding box center [577, 238] width 67 height 18
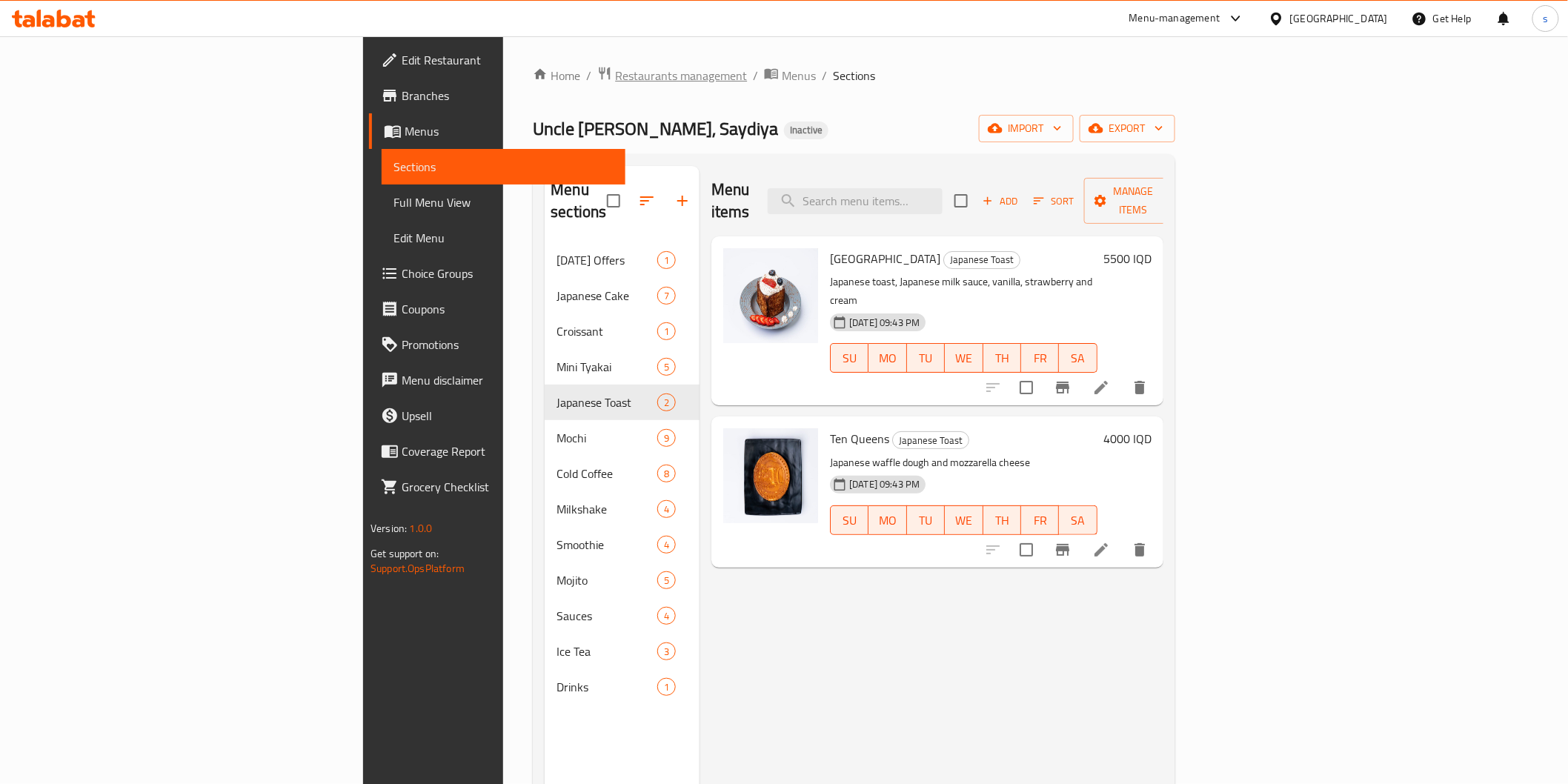
click at [615, 71] on span "Restaurants management" at bounding box center [681, 75] width 132 height 18
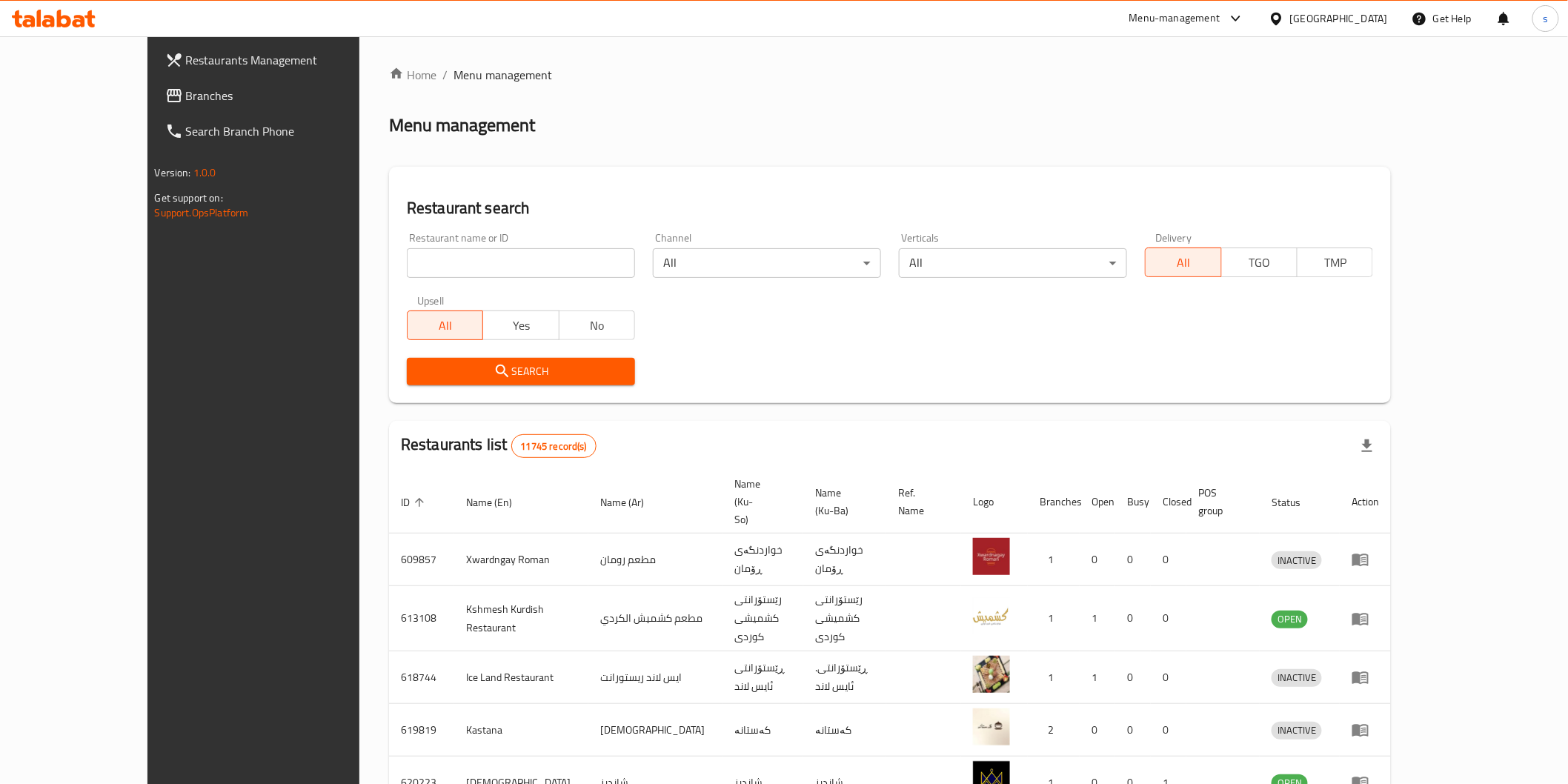
click at [57, 21] on icon at bounding box center [53, 19] width 84 height 18
